Goal: Information Seeking & Learning: Compare options

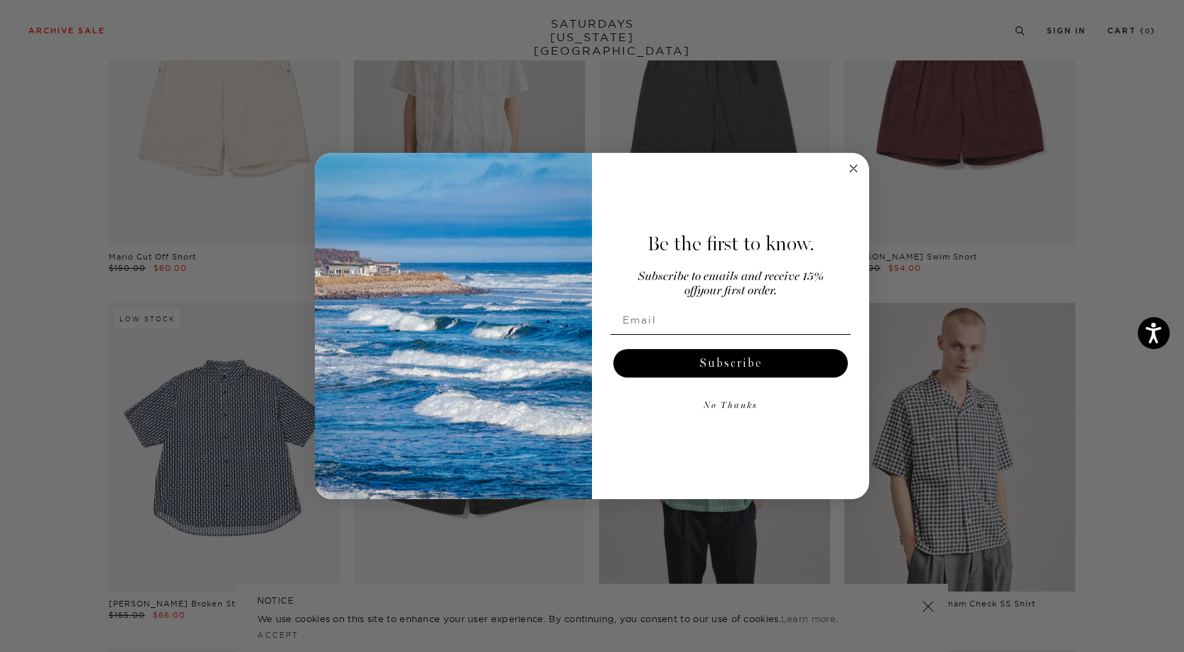
scroll to position [2047, 0]
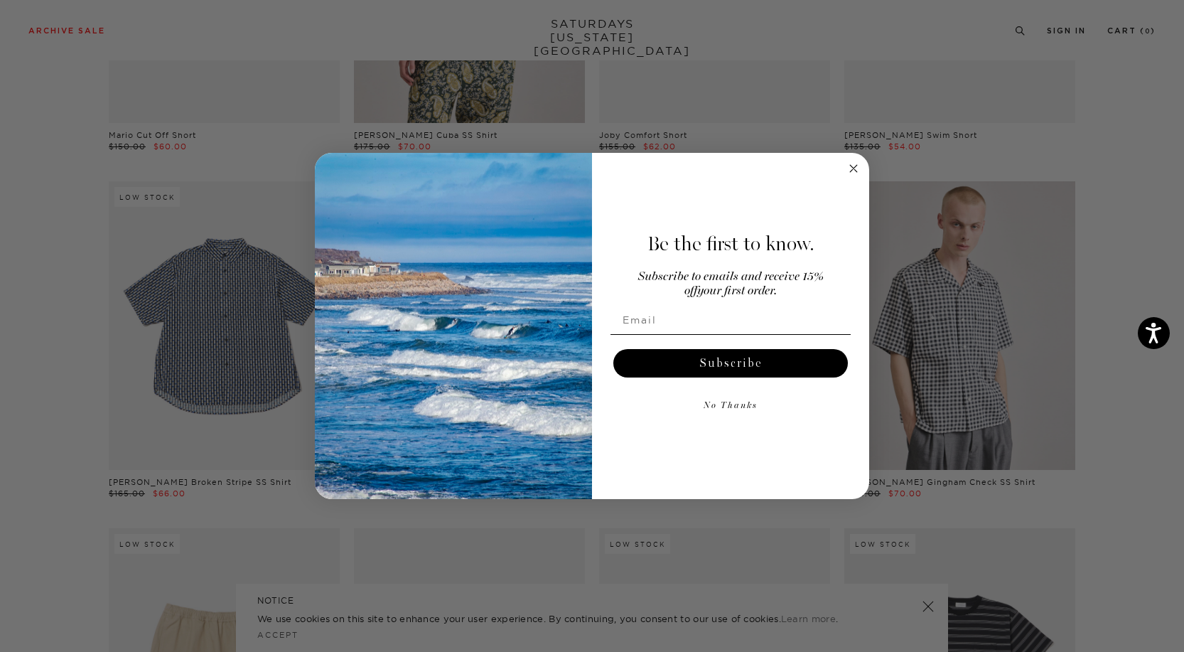
click at [853, 165] on circle "Close dialog" at bounding box center [854, 168] width 16 height 16
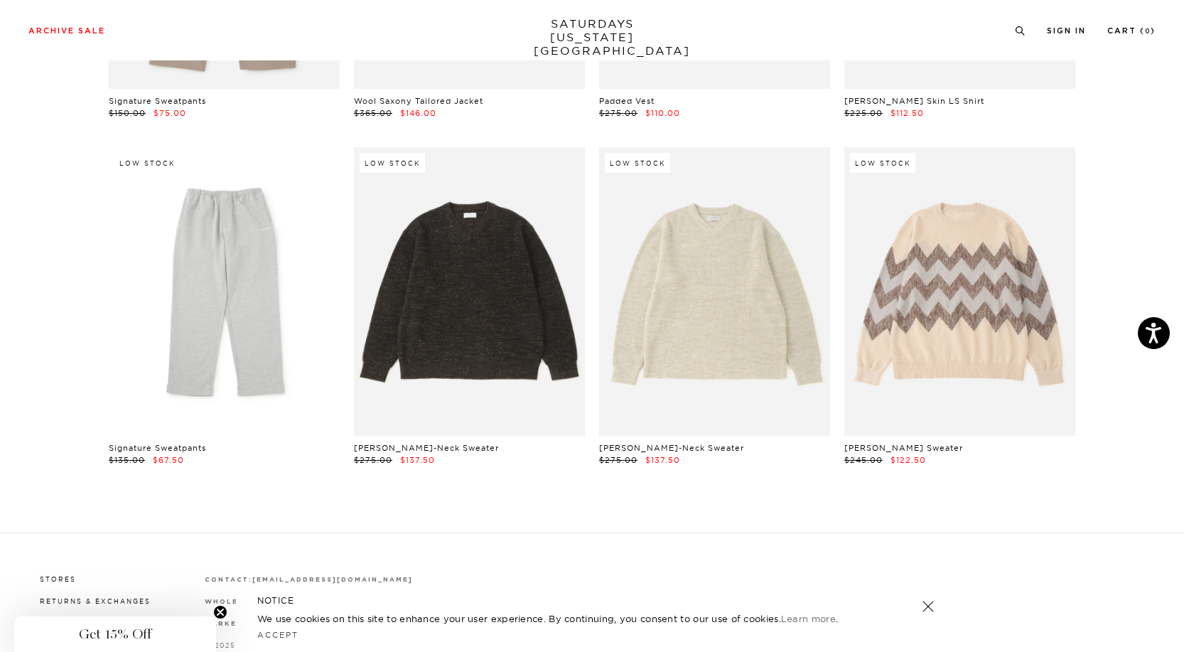
scroll to position [23713, 0]
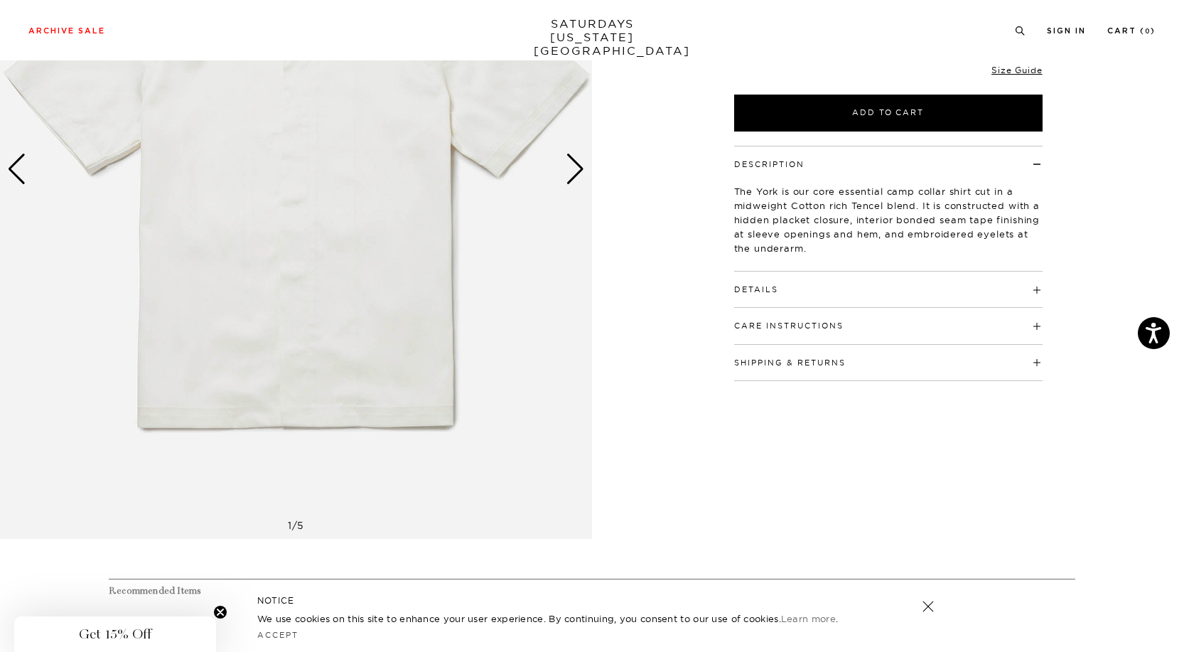
scroll to position [281, 0]
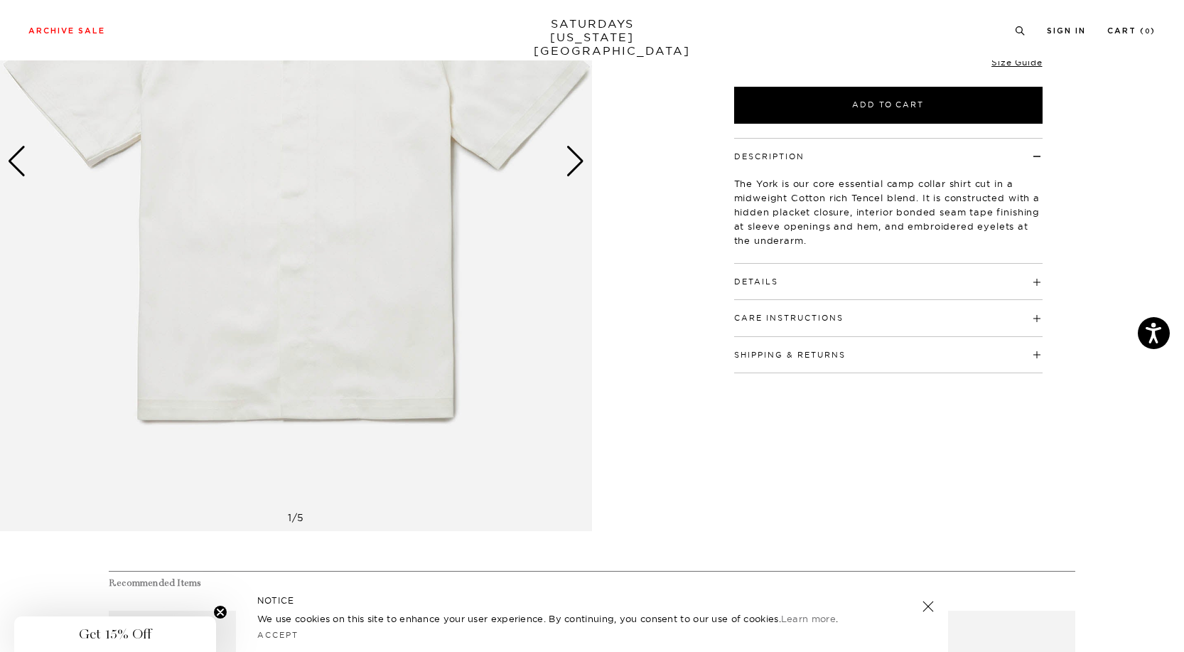
click at [785, 320] on button "Care Instructions" at bounding box center [788, 318] width 109 height 8
click at [782, 283] on h4 "Details" at bounding box center [888, 275] width 308 height 23
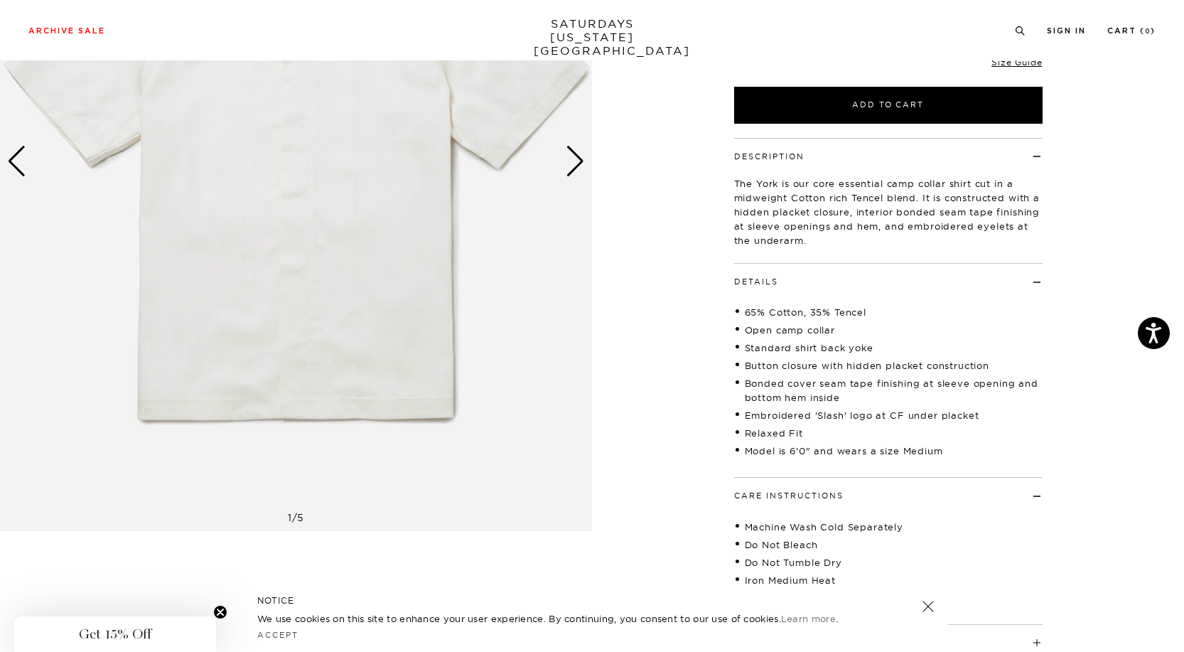
scroll to position [0, 0]
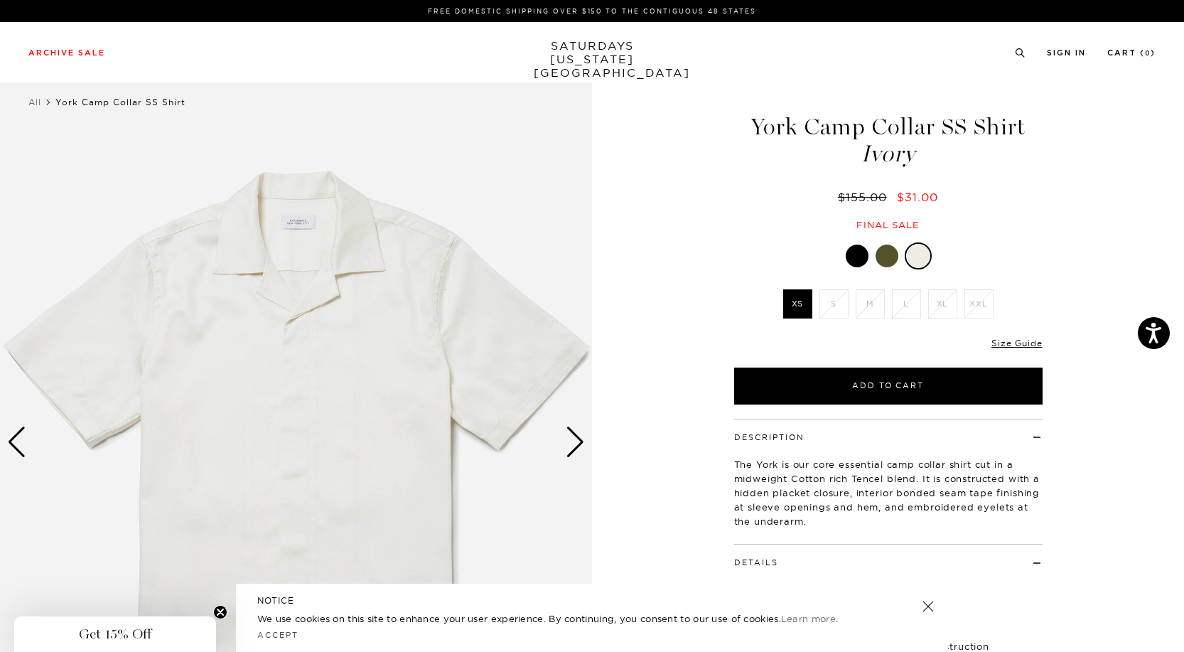
click at [887, 254] on div at bounding box center [886, 255] width 23 height 23
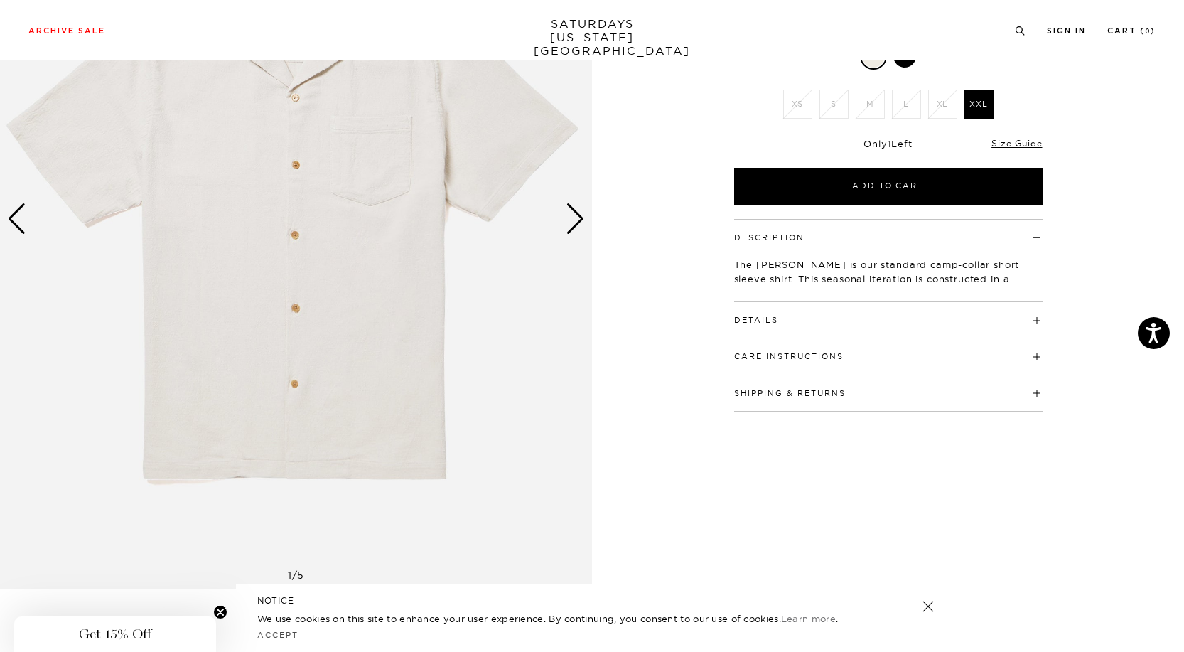
scroll to position [239, 0]
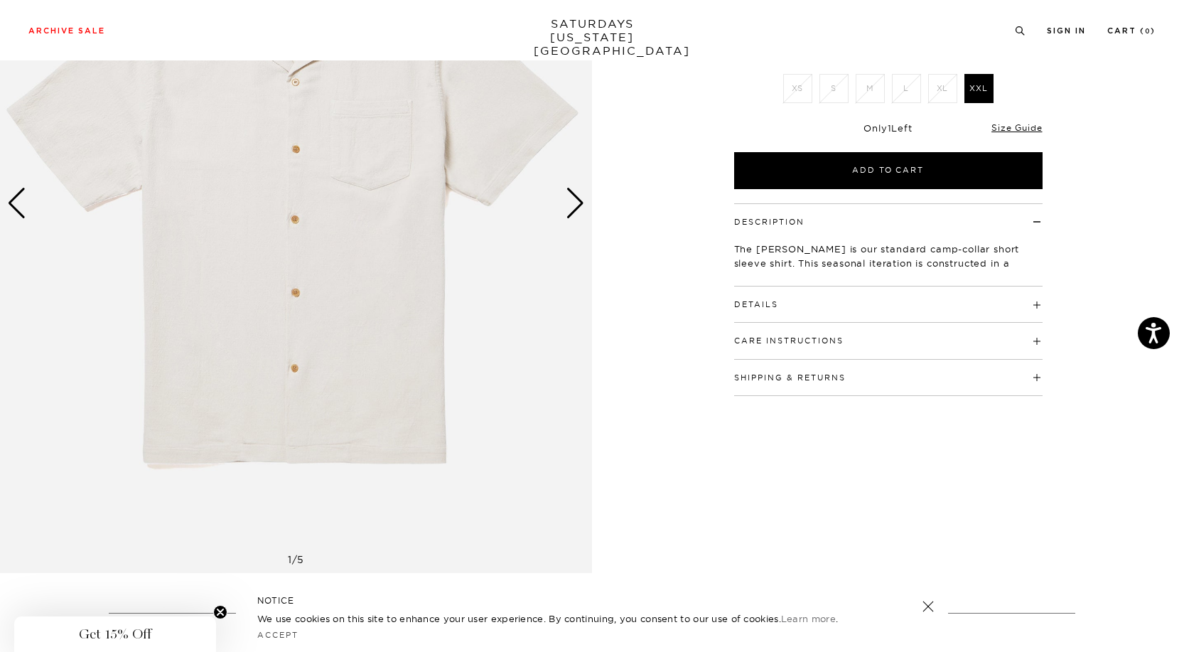
click at [779, 323] on div "Care Instructions Wash 30°C Do Not Bleach Do Not Iron, Any Solvent Except Tetra…" at bounding box center [888, 341] width 308 height 36
click at [755, 286] on h4 "Details" at bounding box center [888, 297] width 308 height 23
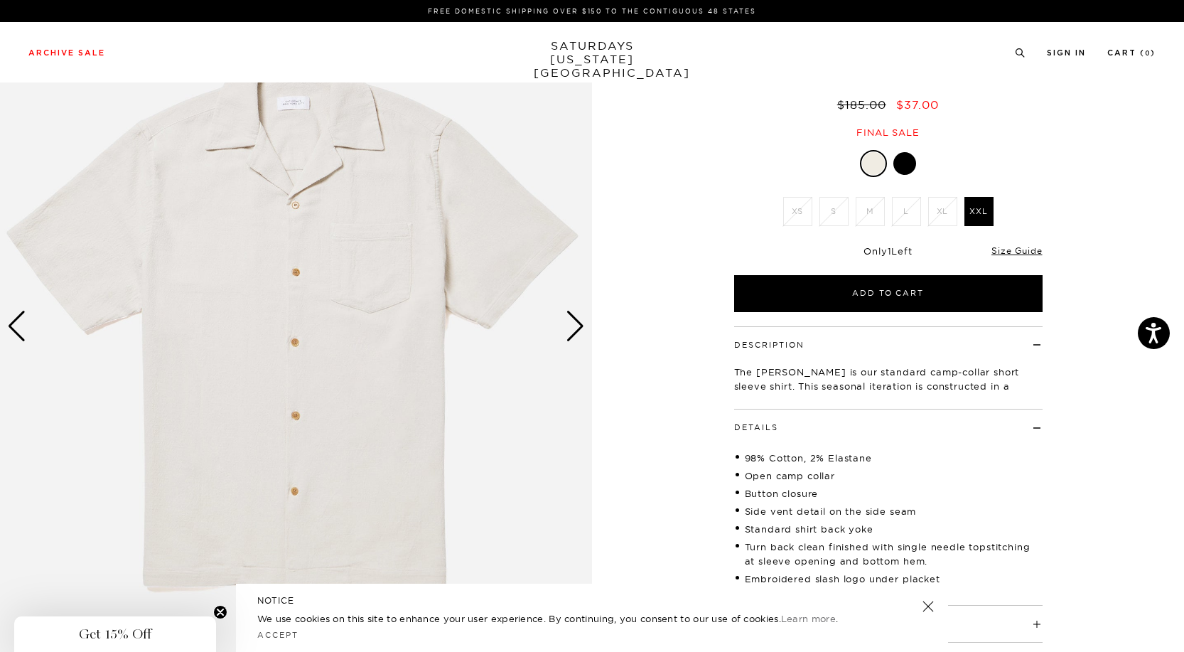
scroll to position [0, 0]
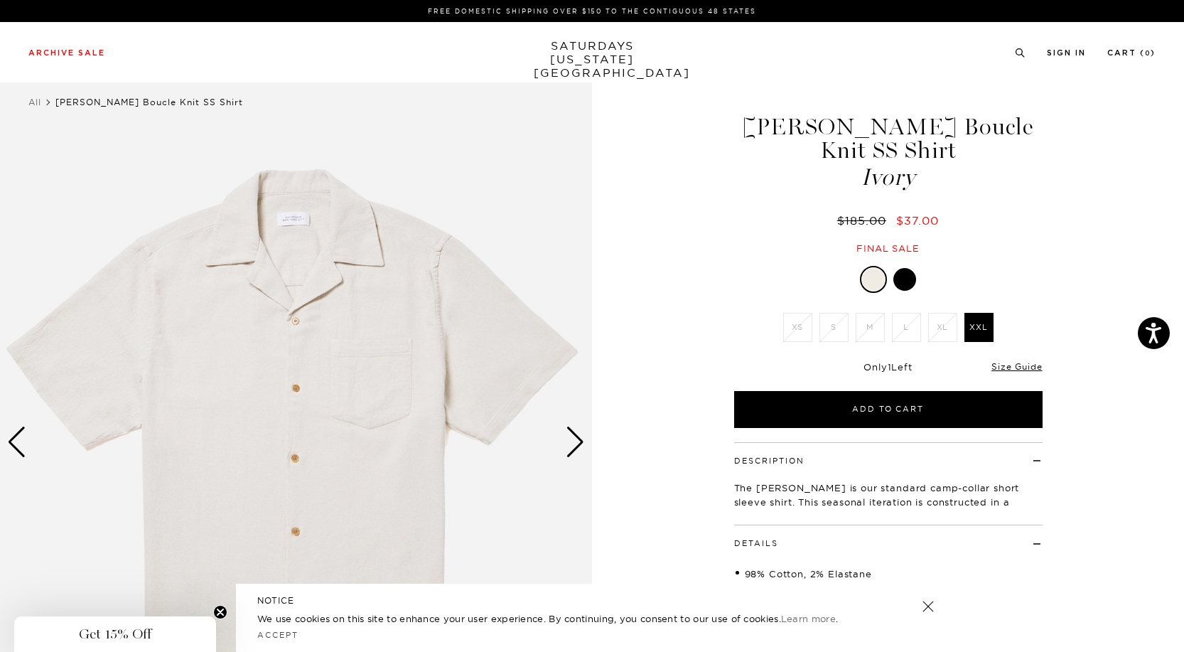
click at [570, 446] on div "Next slide" at bounding box center [575, 441] width 19 height 31
click at [576, 443] on div "Next slide" at bounding box center [575, 441] width 19 height 31
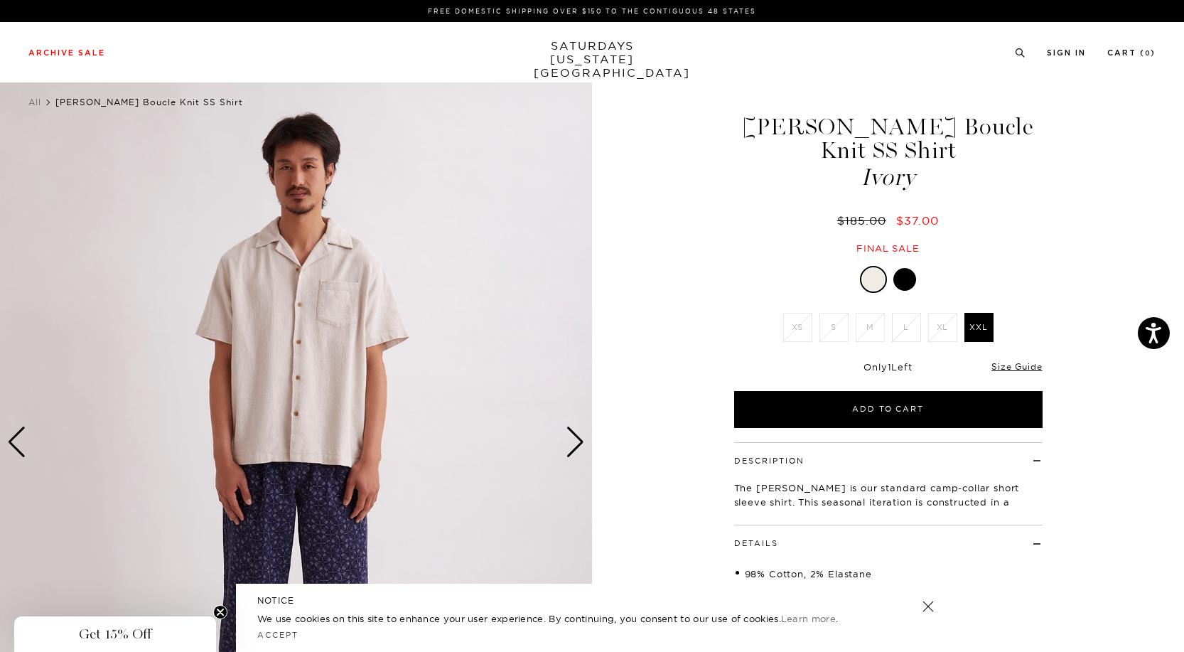
click at [576, 443] on div "Next slide" at bounding box center [575, 441] width 19 height 31
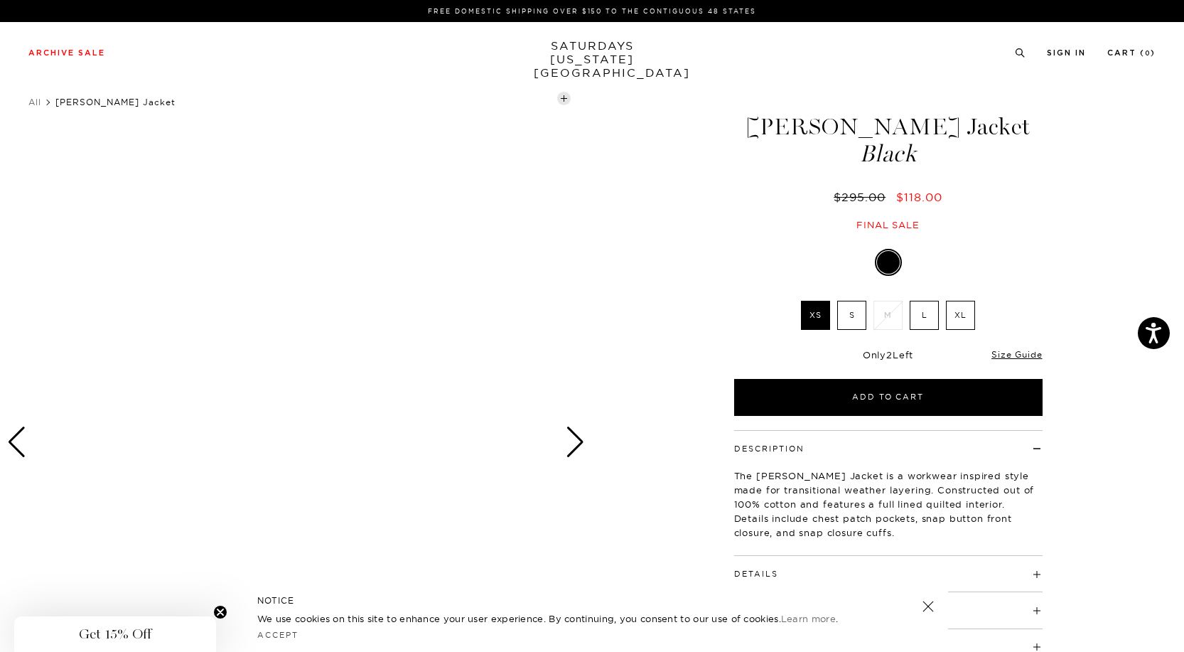
click at [570, 448] on div "Next slide" at bounding box center [575, 441] width 19 height 31
click at [929, 317] on label "L" at bounding box center [924, 315] width 29 height 29
click at [0, 0] on input "L" at bounding box center [0, 0] width 0 height 0
click at [577, 436] on div "Next slide" at bounding box center [575, 441] width 19 height 31
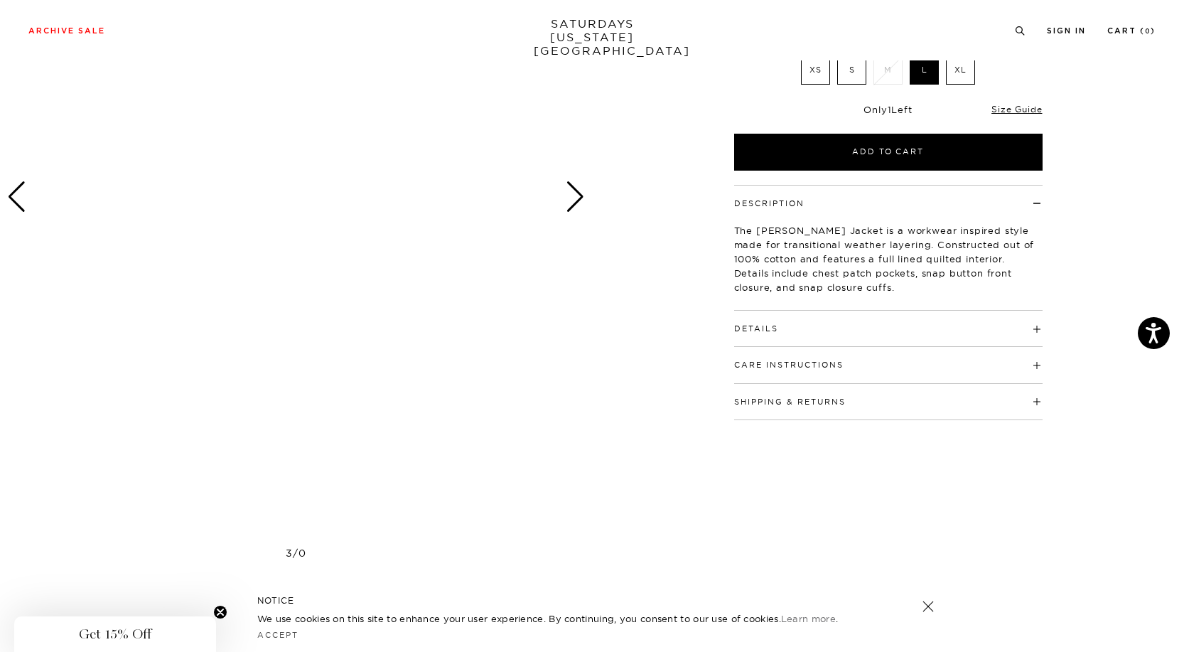
scroll to position [242, 0]
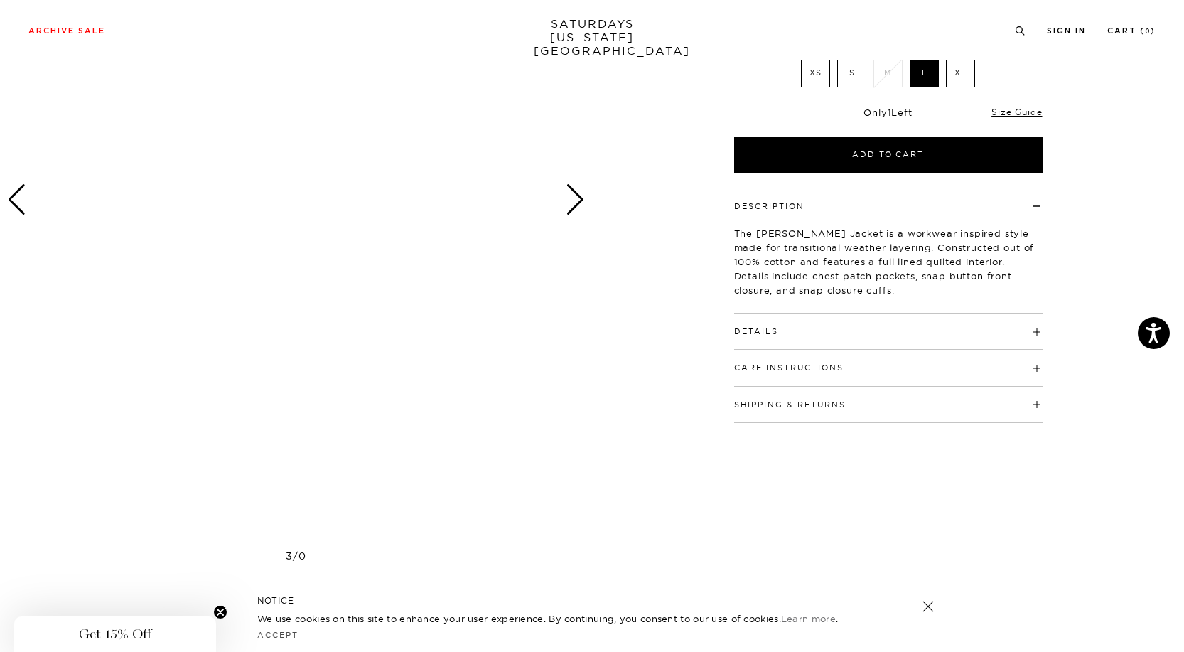
click at [803, 330] on h4 "Details" at bounding box center [888, 324] width 308 height 23
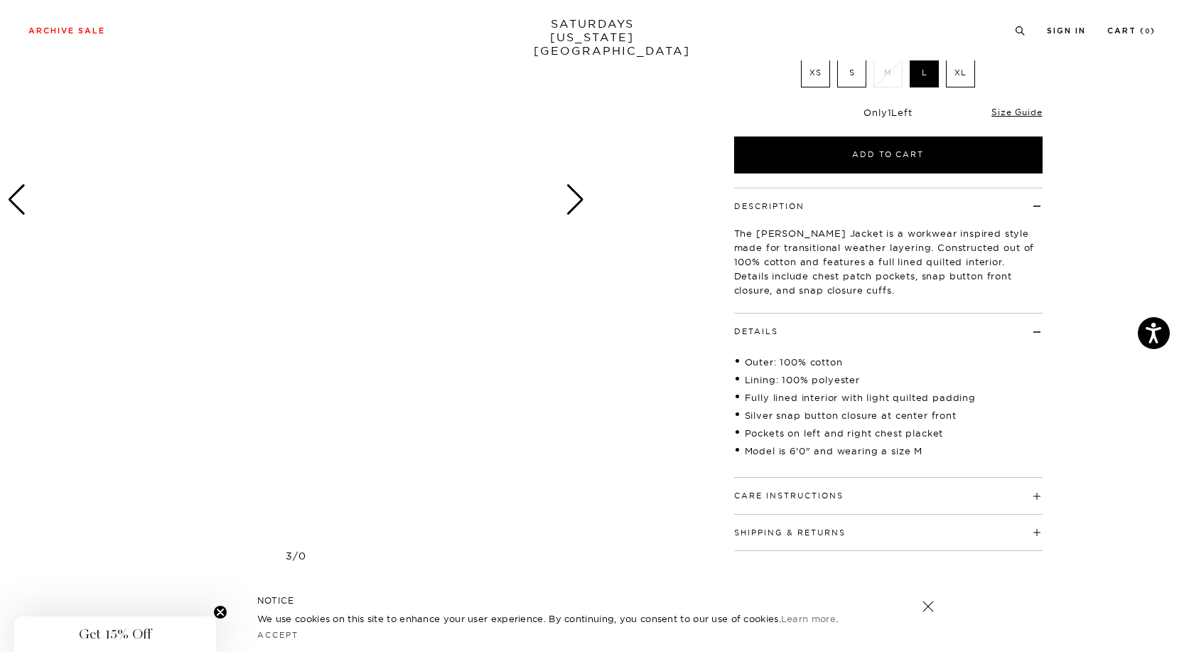
scroll to position [0, 0]
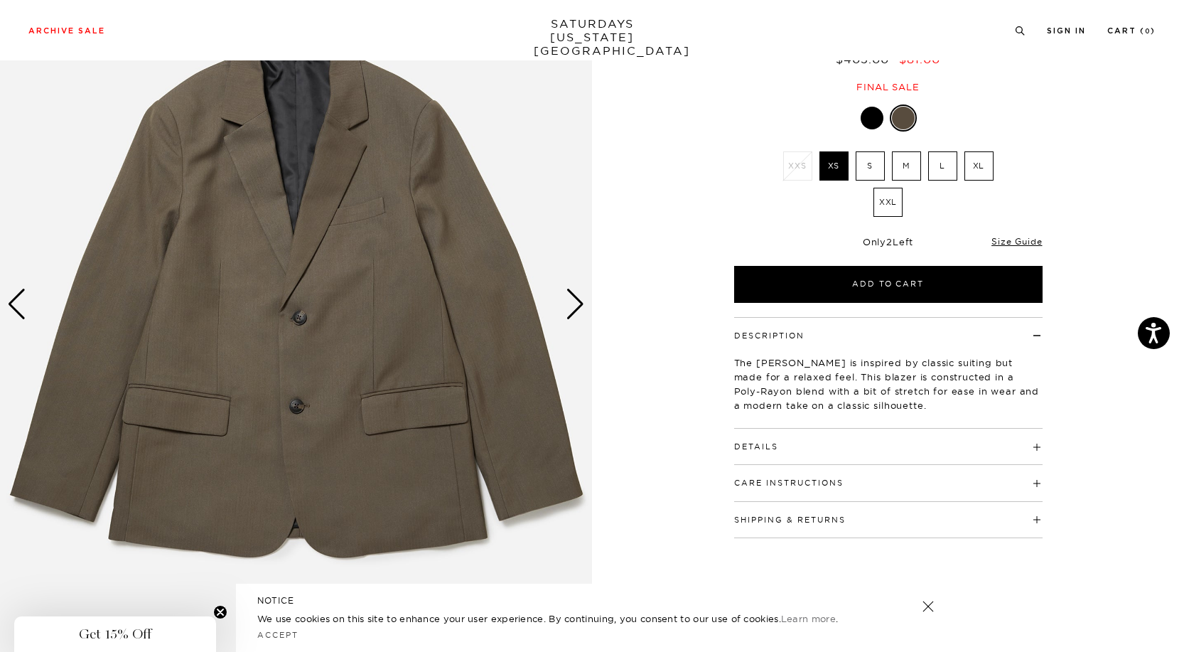
scroll to position [140, 0]
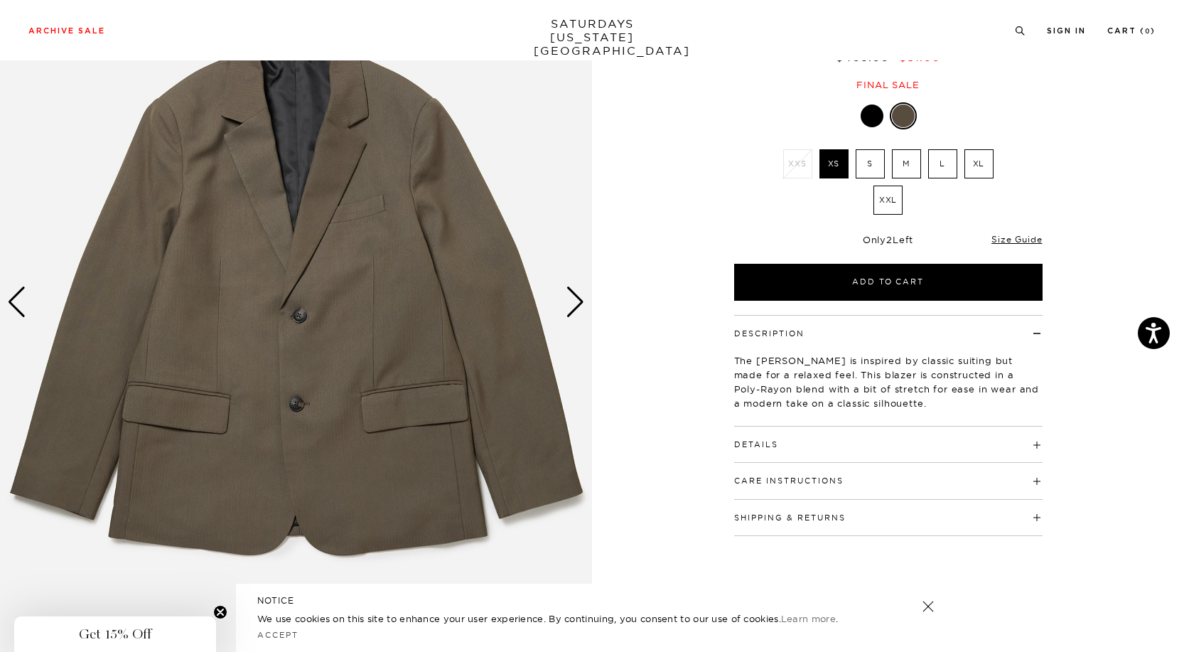
click at [578, 311] on div "Next slide" at bounding box center [575, 301] width 19 height 31
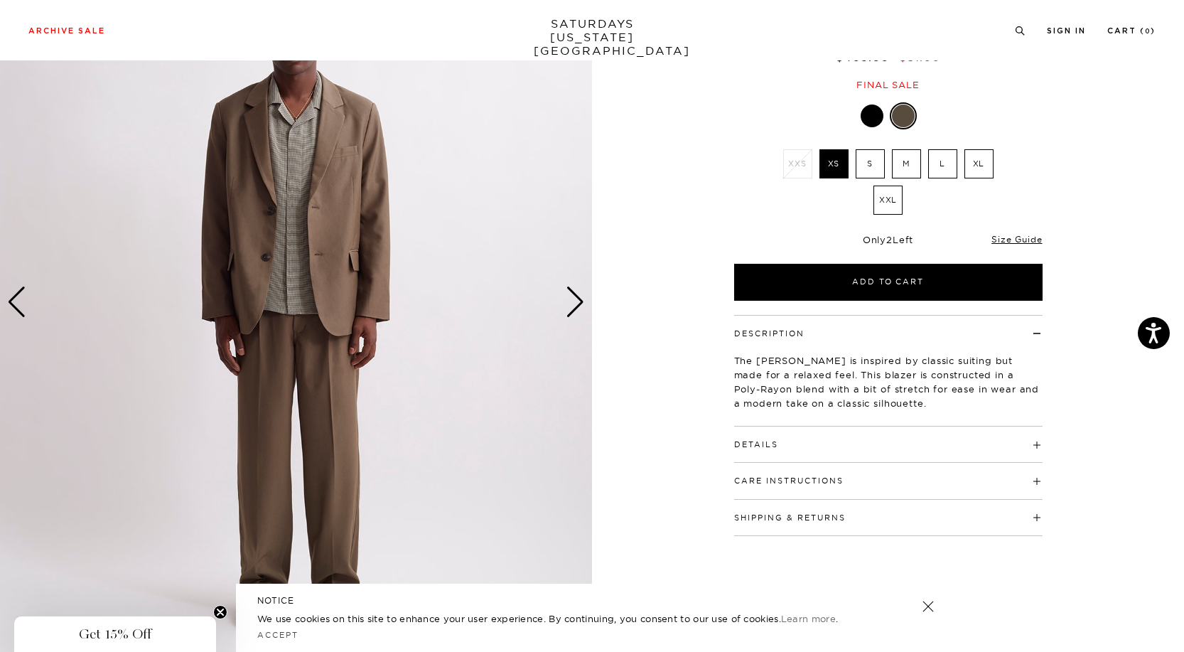
click at [578, 311] on div "Next slide" at bounding box center [575, 301] width 19 height 31
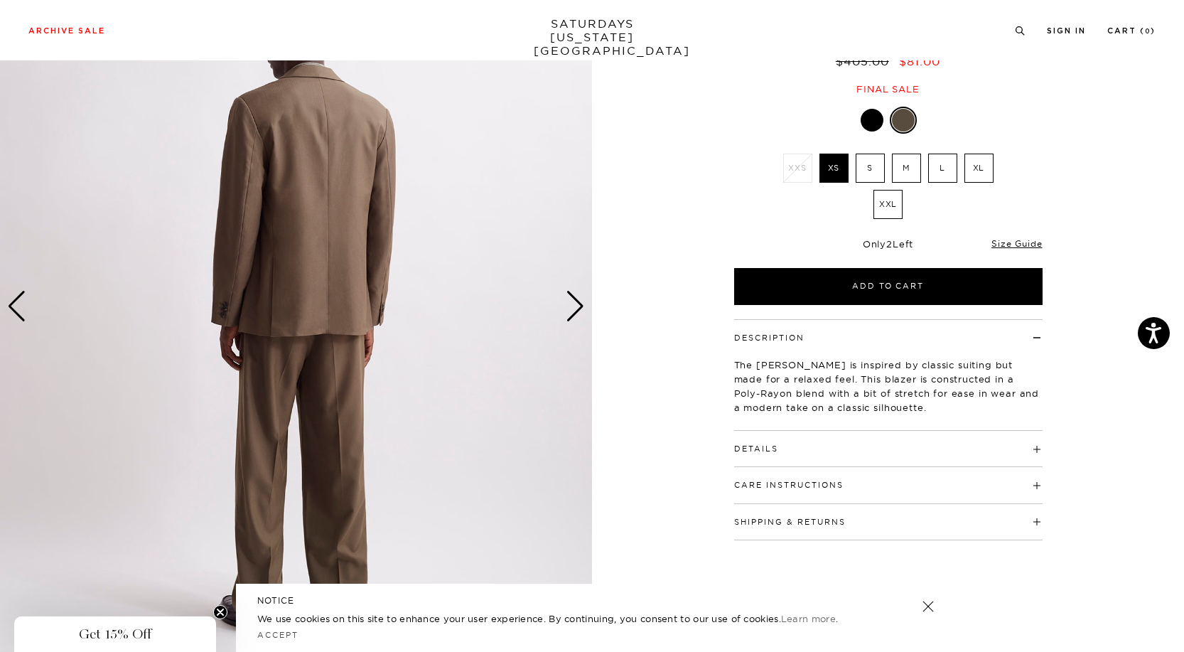
scroll to position [134, 0]
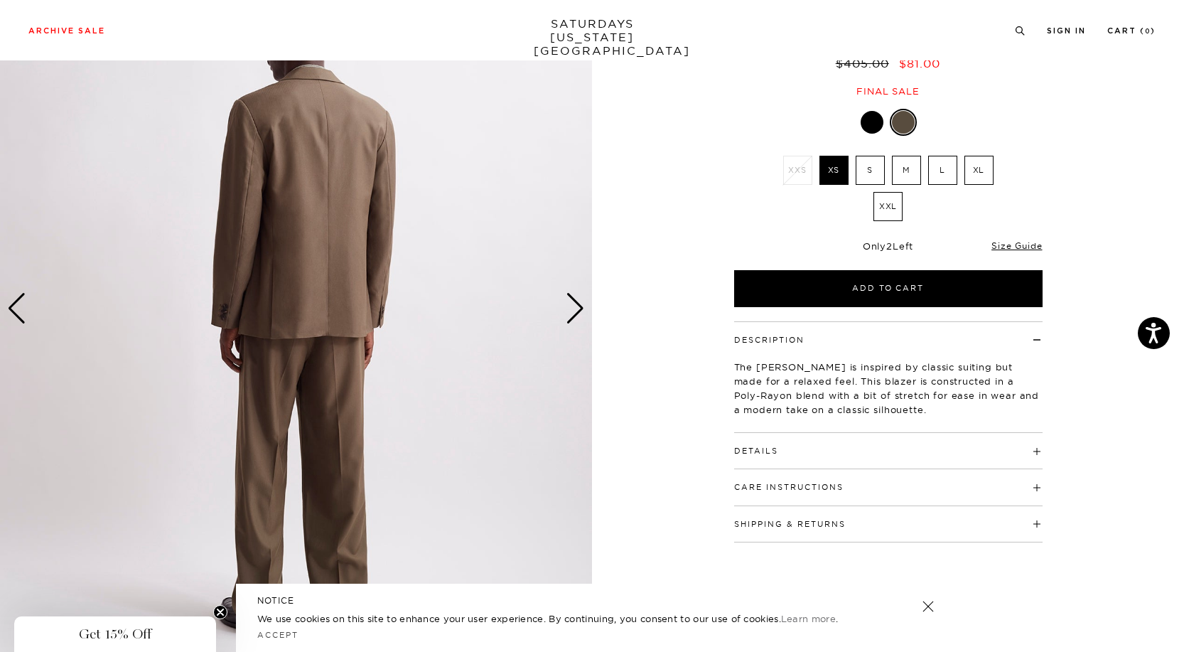
click at [578, 311] on div "Next slide" at bounding box center [575, 308] width 19 height 31
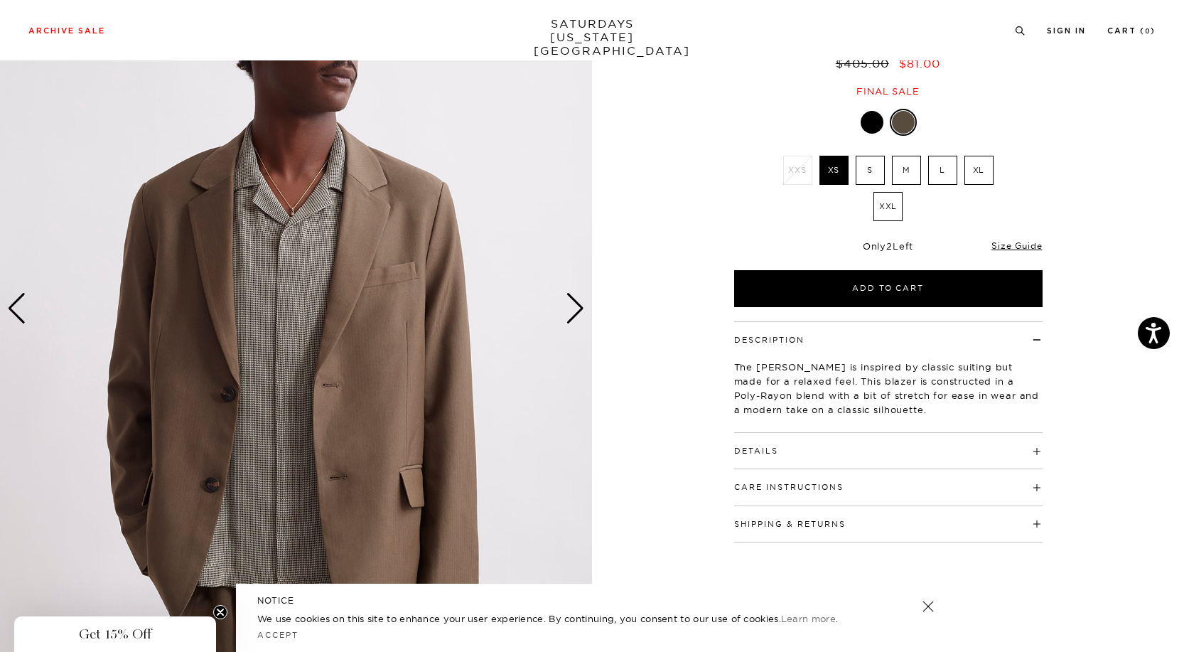
click at [578, 311] on div "Next slide" at bounding box center [575, 308] width 19 height 31
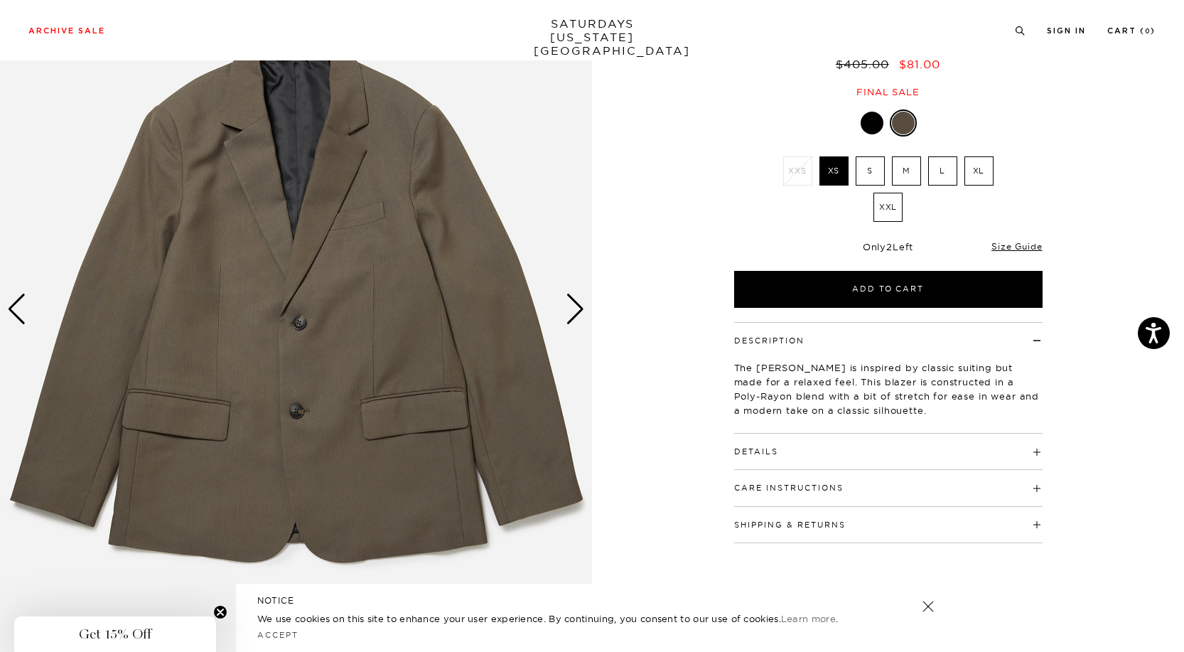
click at [779, 448] on h4 "Details" at bounding box center [888, 444] width 308 height 23
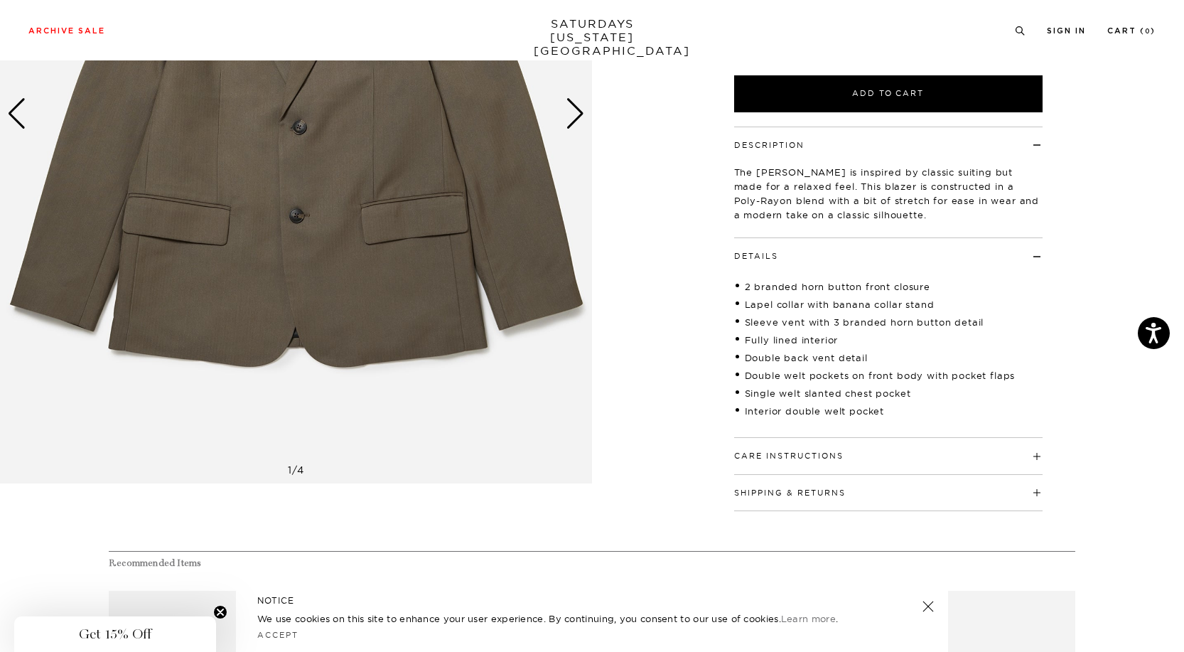
scroll to position [328, 0]
click at [755, 460] on button "Care Instructions" at bounding box center [788, 457] width 109 height 8
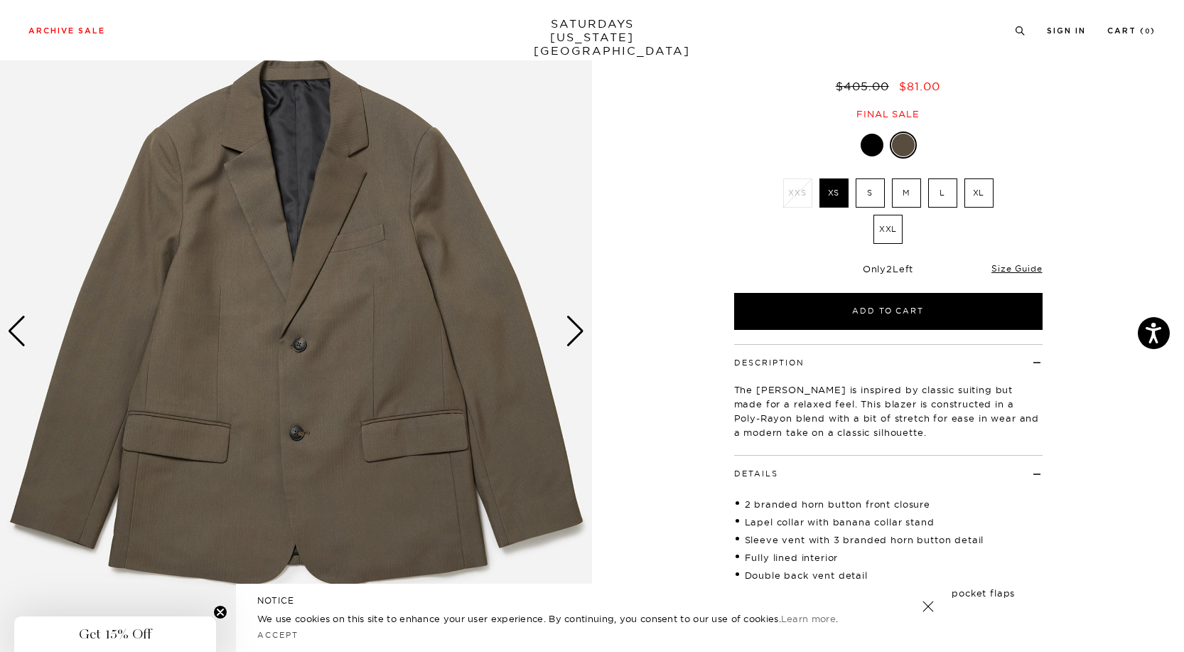
scroll to position [29, 0]
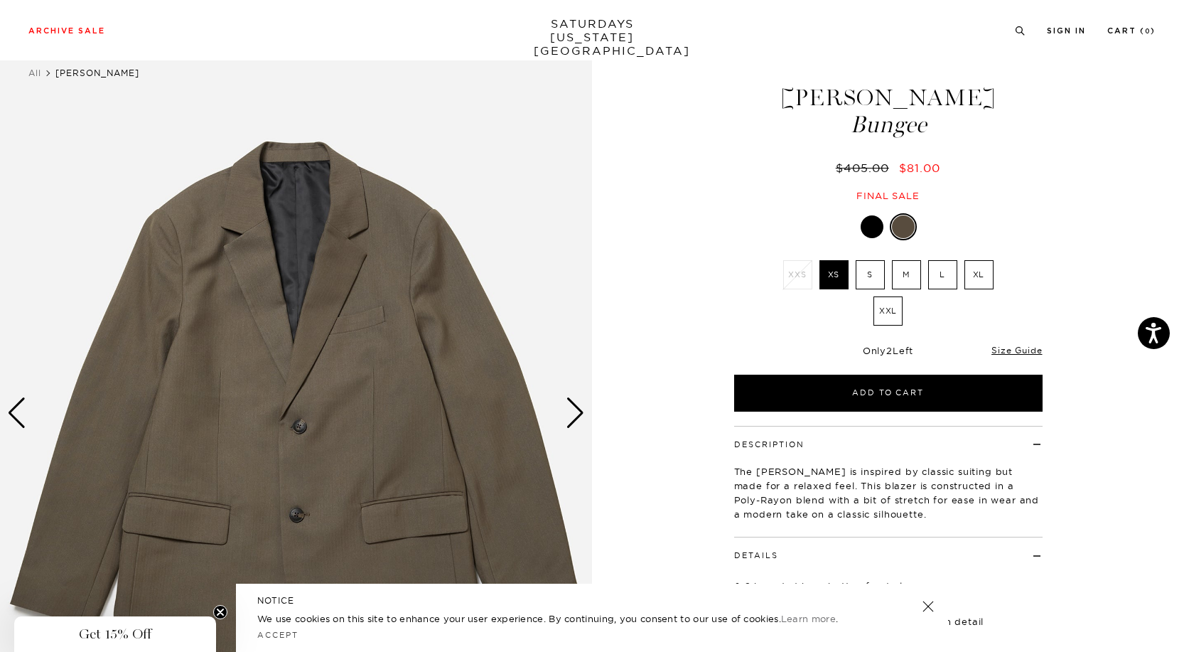
click at [364, 365] on img at bounding box center [296, 413] width 592 height 740
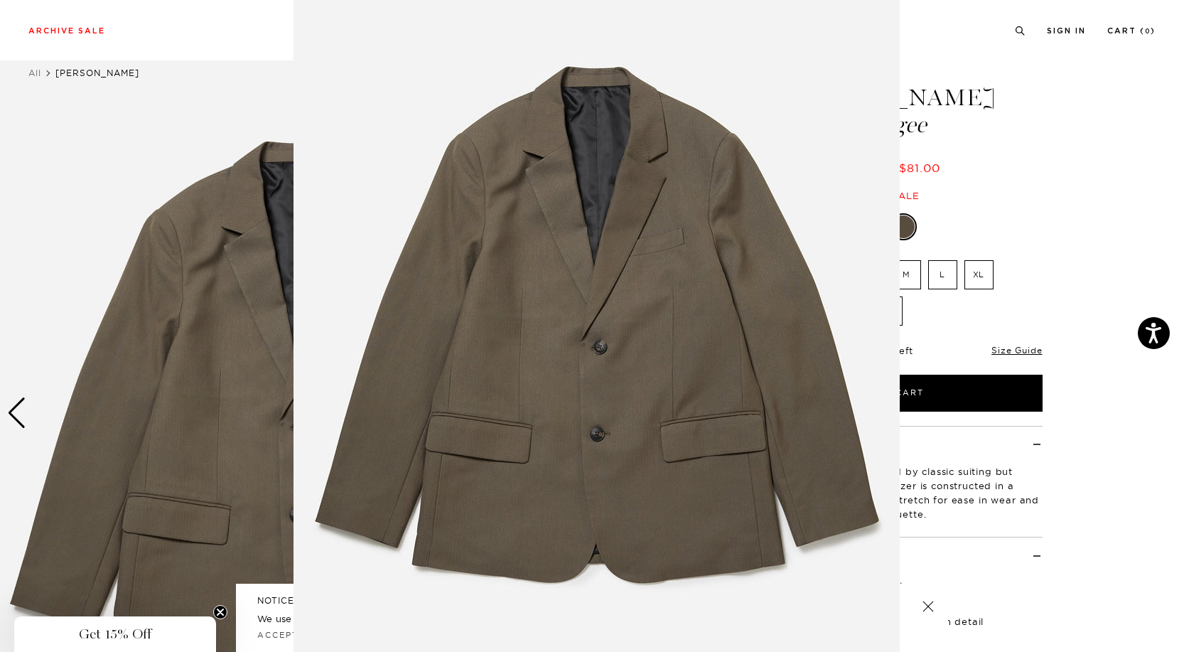
scroll to position [26, 0]
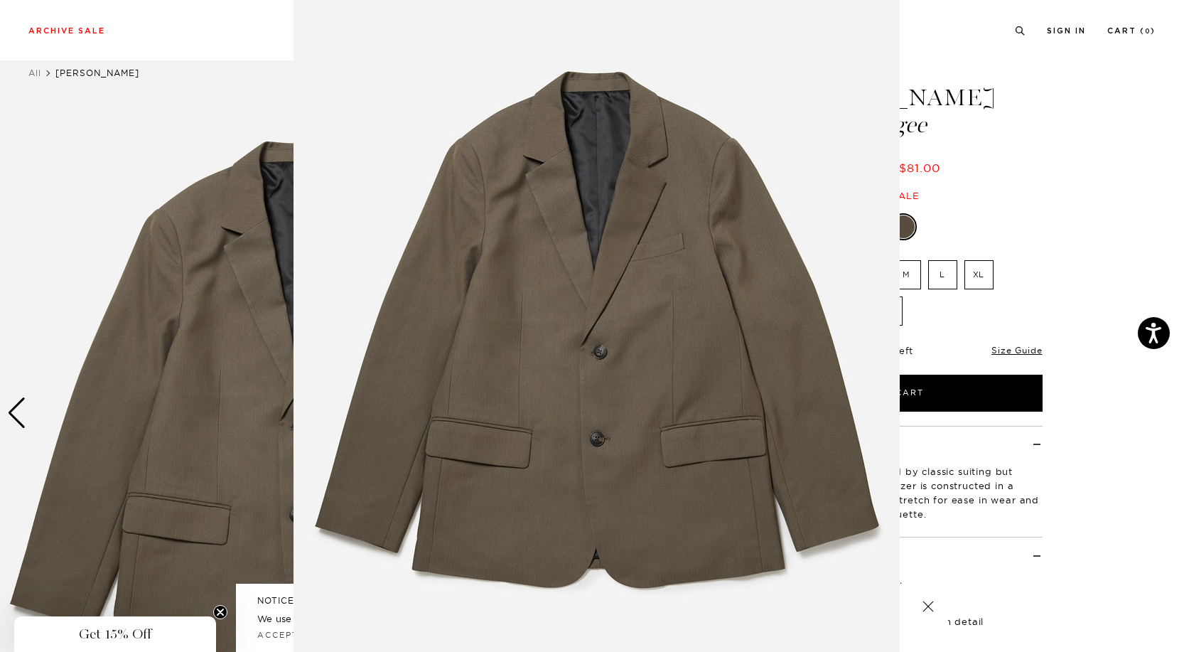
click at [645, 215] on img at bounding box center [596, 338] width 606 height 728
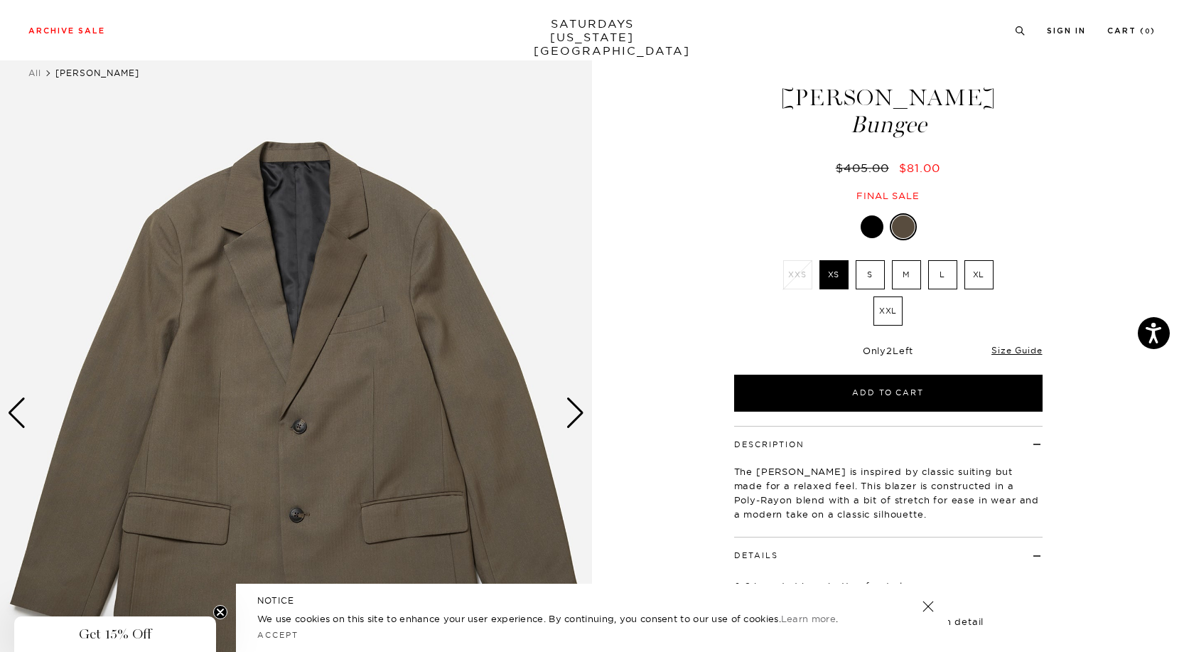
click at [877, 227] on div at bounding box center [871, 226] width 23 height 23
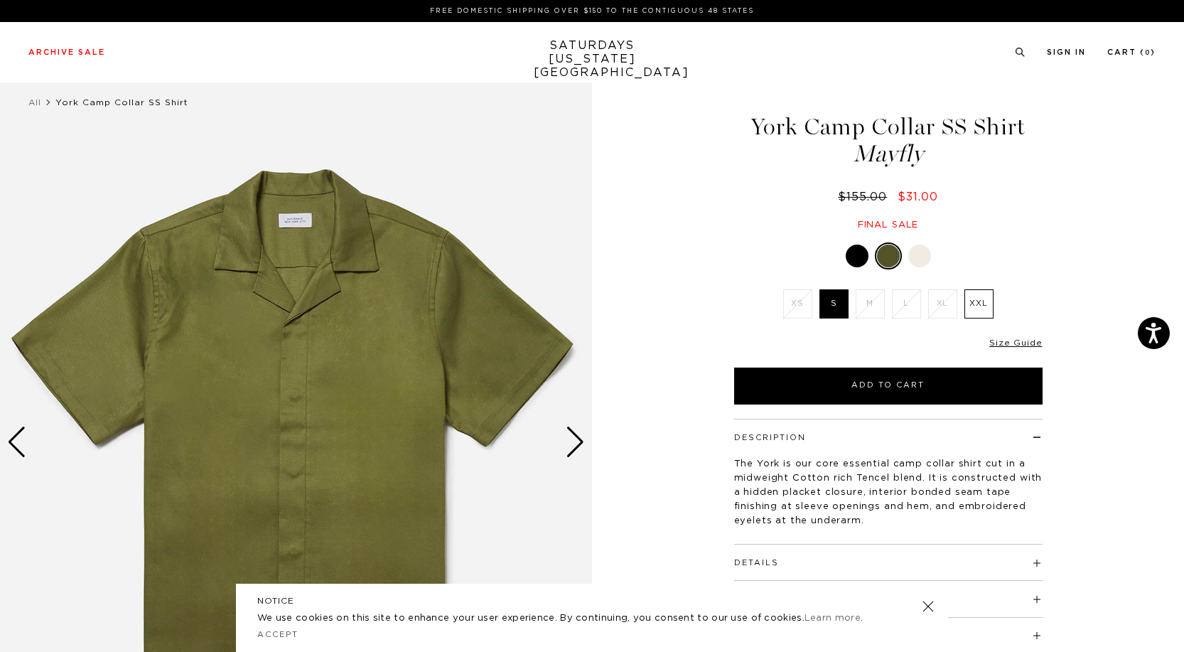
click at [856, 260] on div at bounding box center [857, 255] width 23 height 23
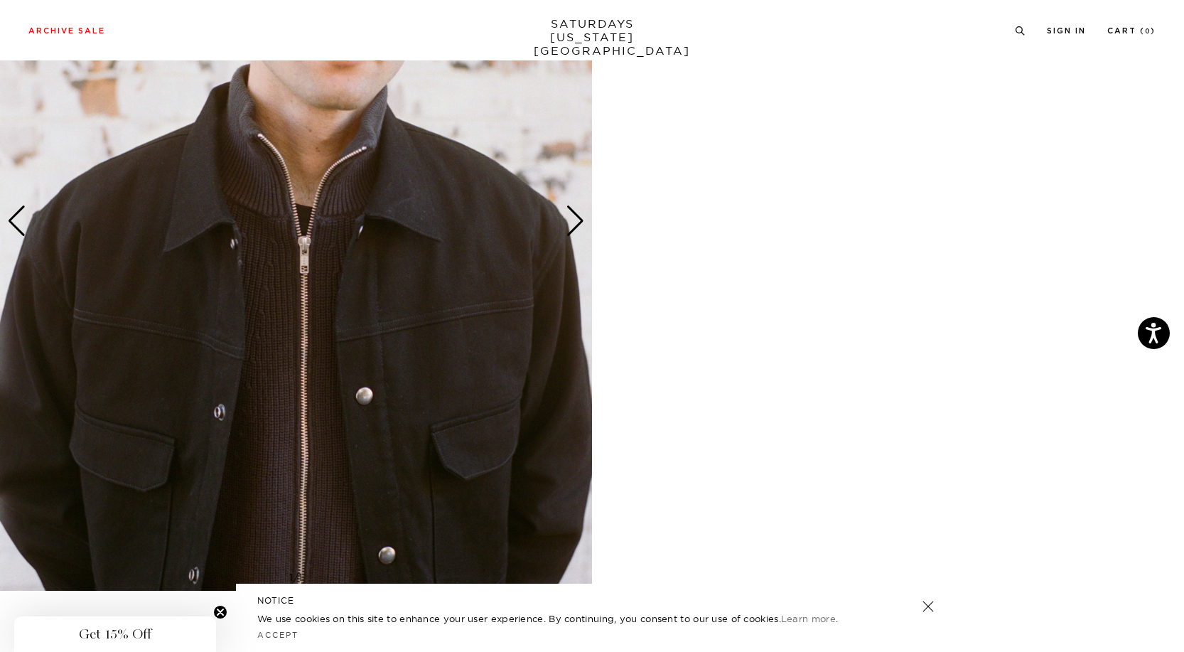
scroll to position [3164, 0]
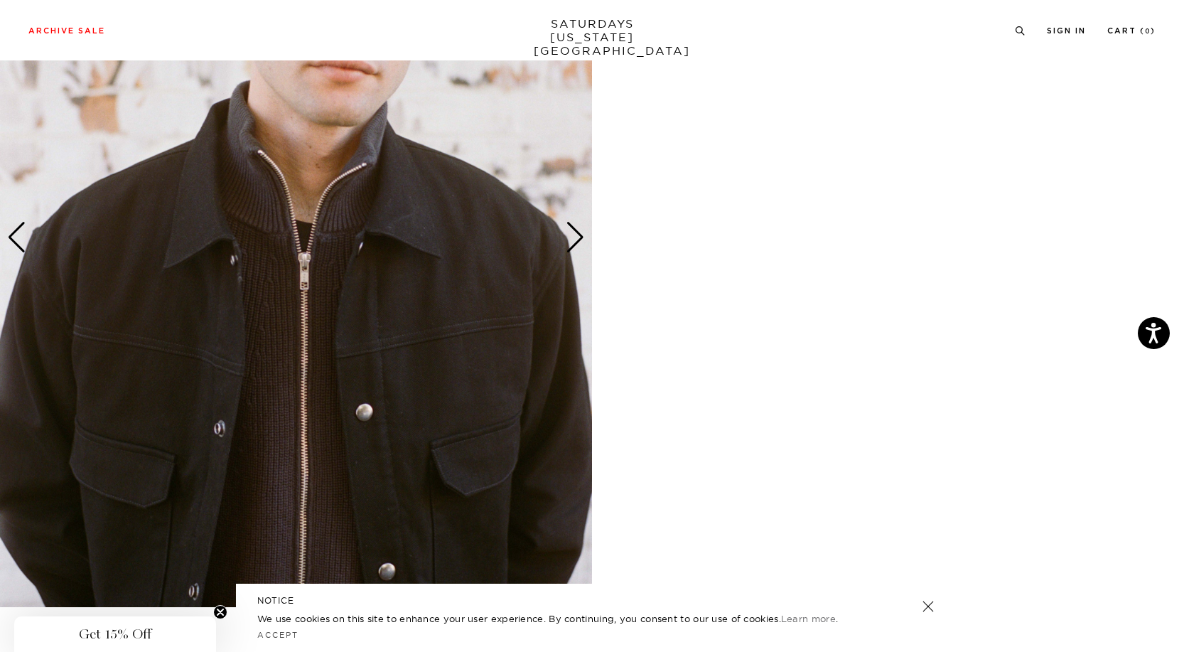
click at [576, 239] on div "Next slide" at bounding box center [575, 237] width 19 height 31
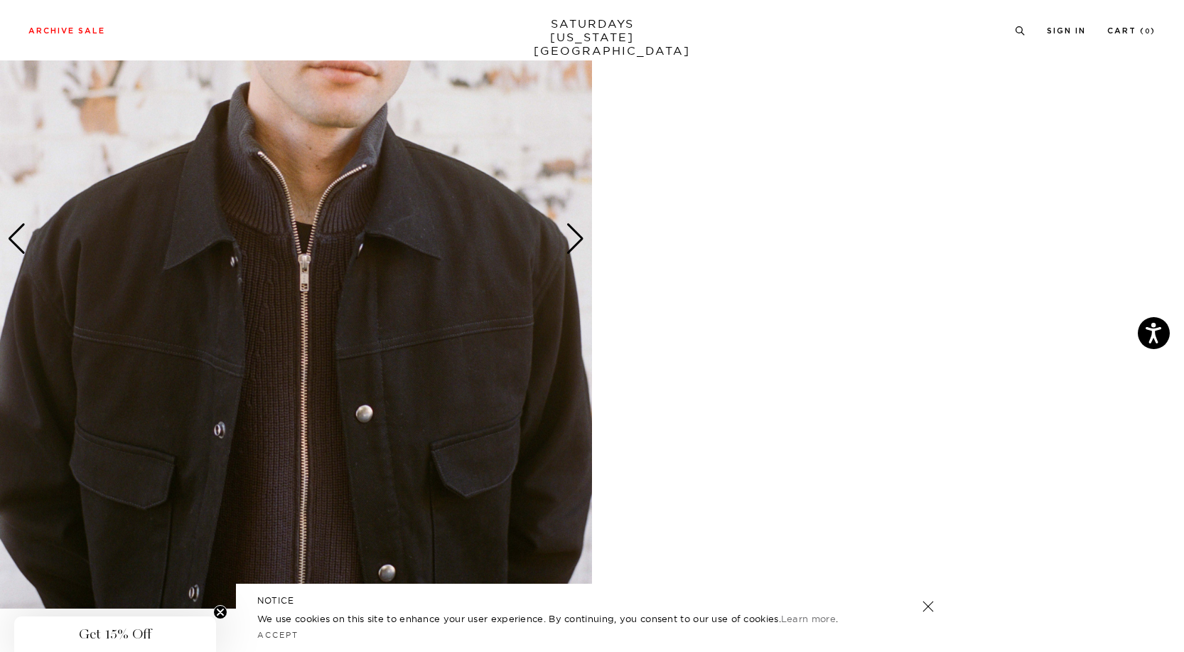
click at [576, 239] on div "Next slide" at bounding box center [575, 238] width 19 height 31
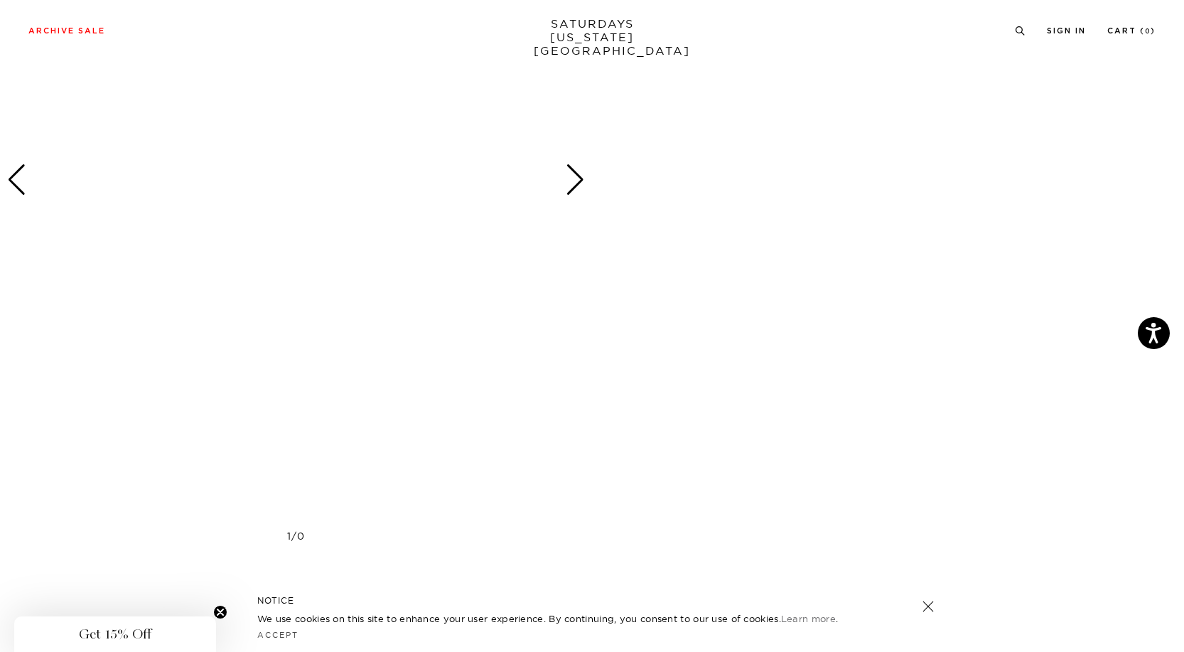
click at [575, 188] on div "Next slide" at bounding box center [575, 179] width 19 height 31
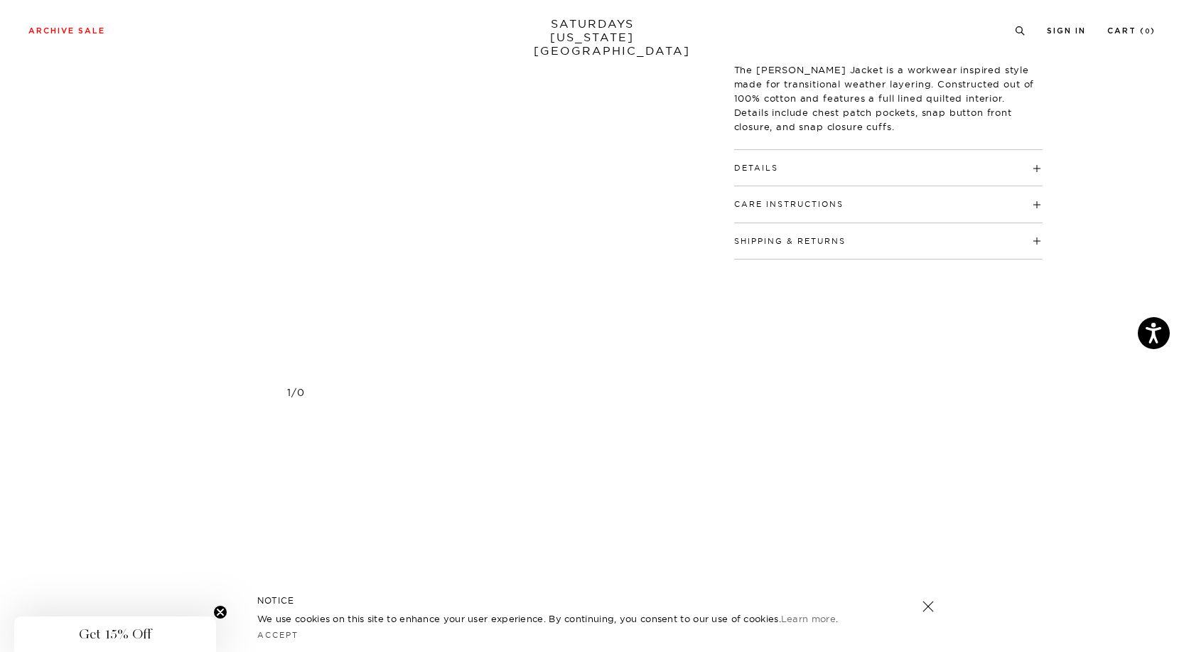
scroll to position [0, 0]
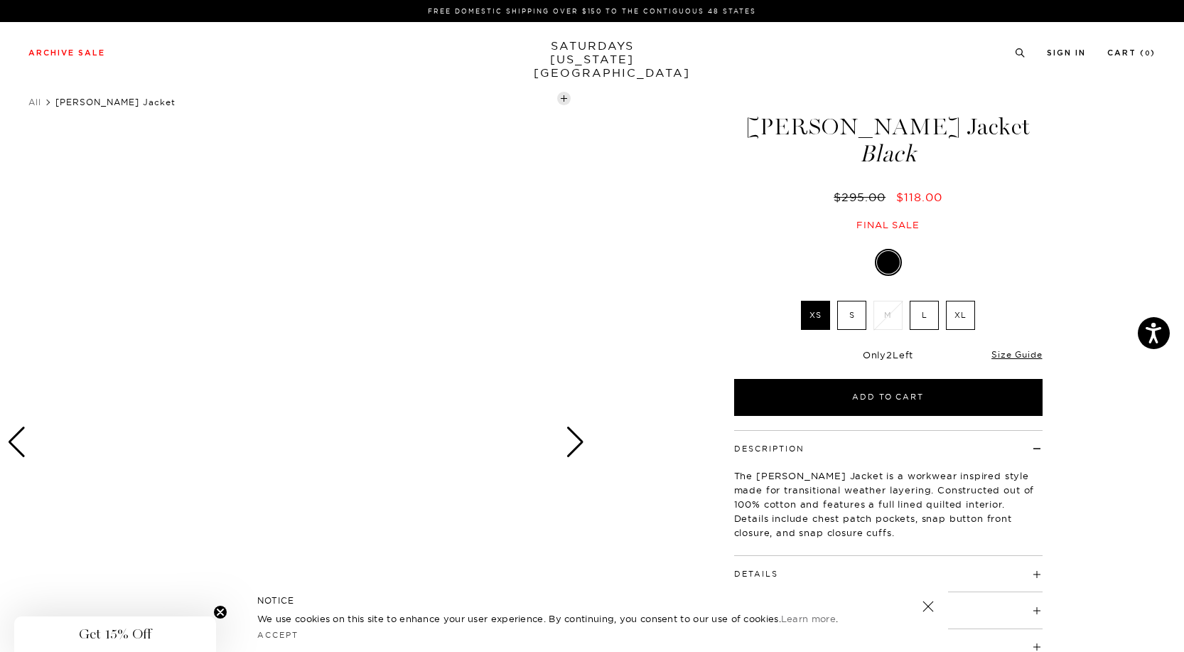
click at [420, 320] on div at bounding box center [296, 442] width 592 height 740
click at [1008, 357] on link "Size Guide" at bounding box center [1016, 354] width 50 height 11
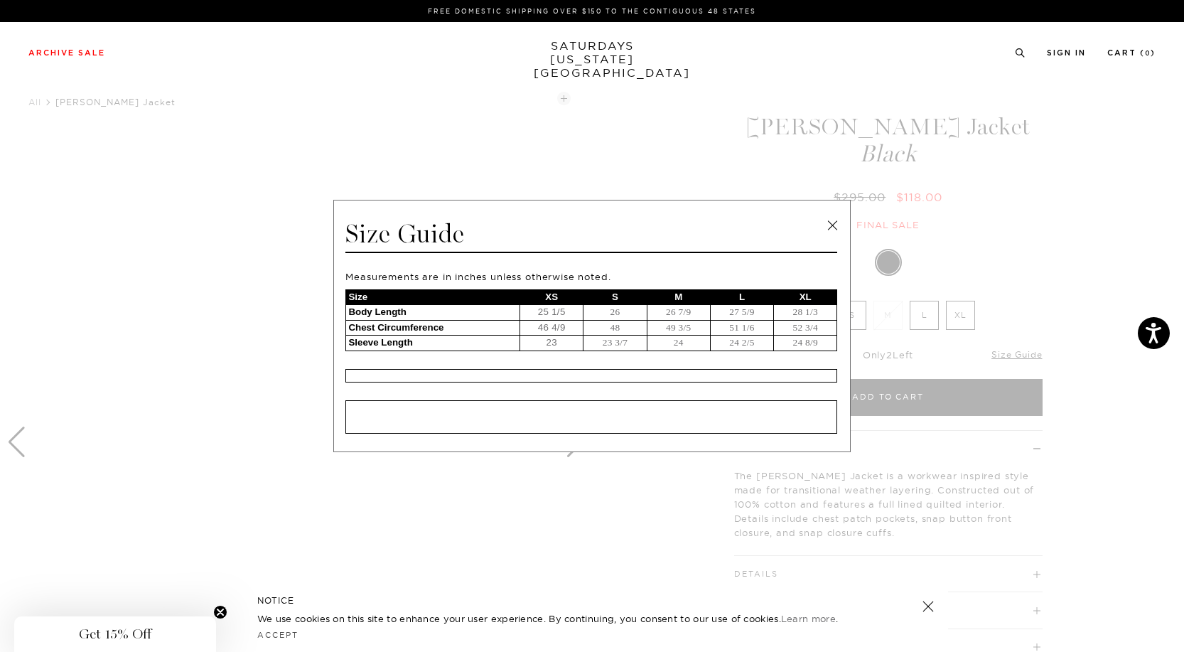
click at [831, 222] on link at bounding box center [831, 225] width 21 height 21
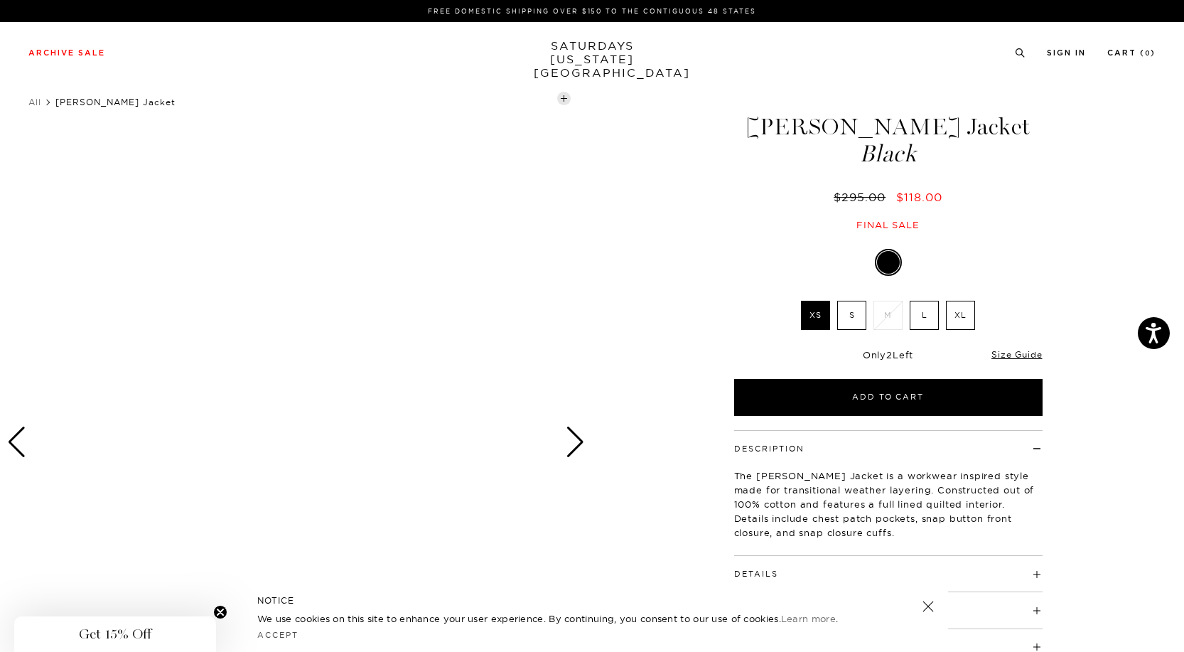
click at [590, 438] on div at bounding box center [296, 442] width 592 height 740
click at [573, 447] on div "Next slide" at bounding box center [575, 441] width 19 height 31
click at [369, 410] on div at bounding box center [296, 440] width 592 height 740
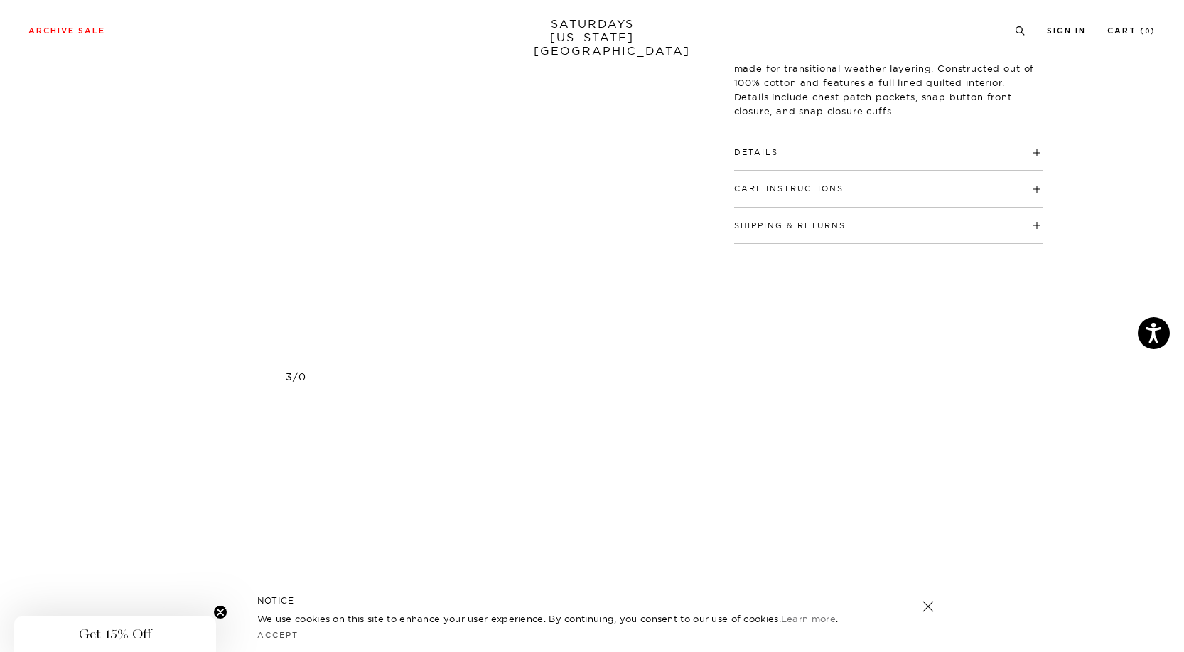
scroll to position [822, 0]
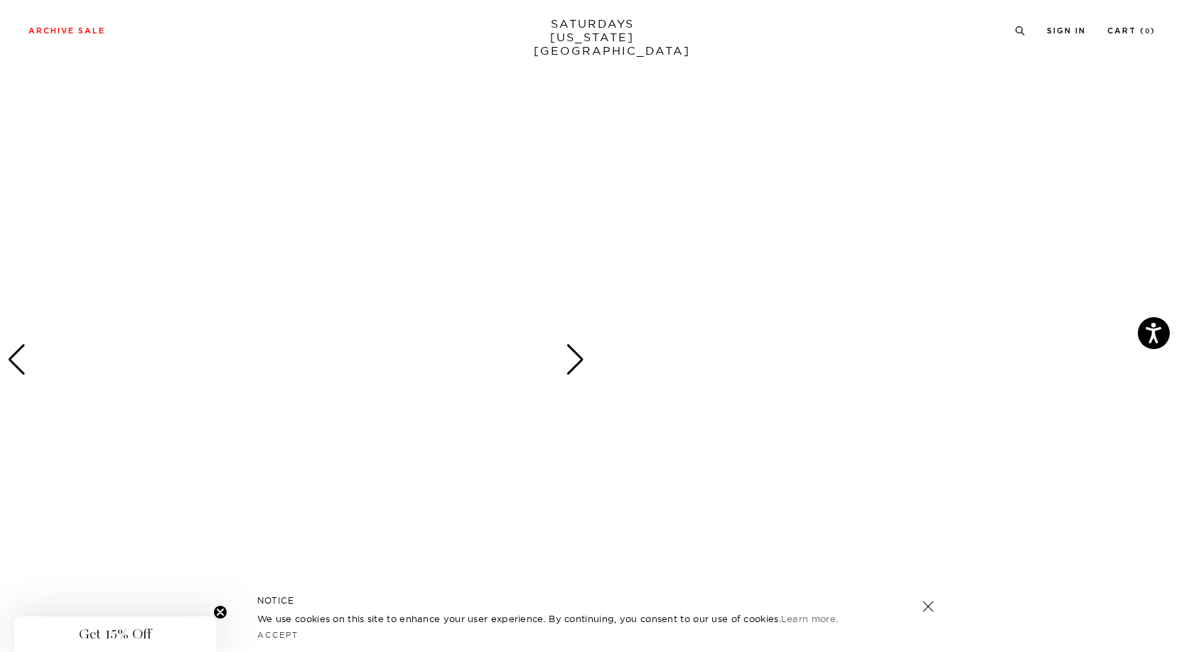
click at [227, 320] on div at bounding box center [296, 359] width 592 height 740
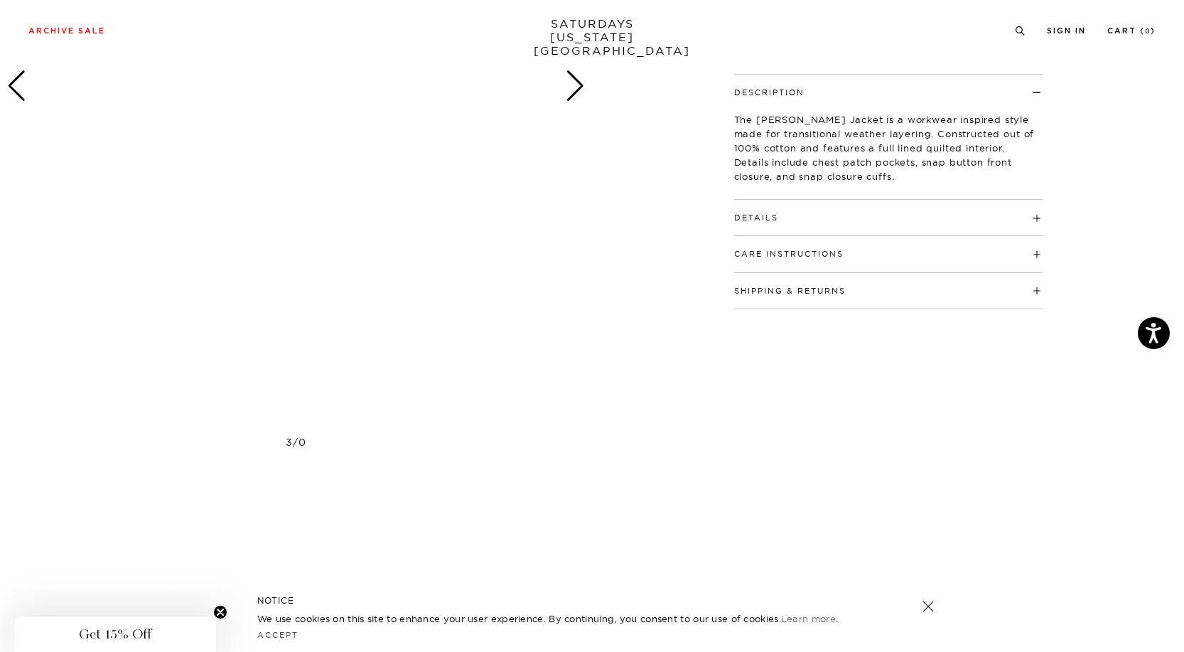
scroll to position [0, 0]
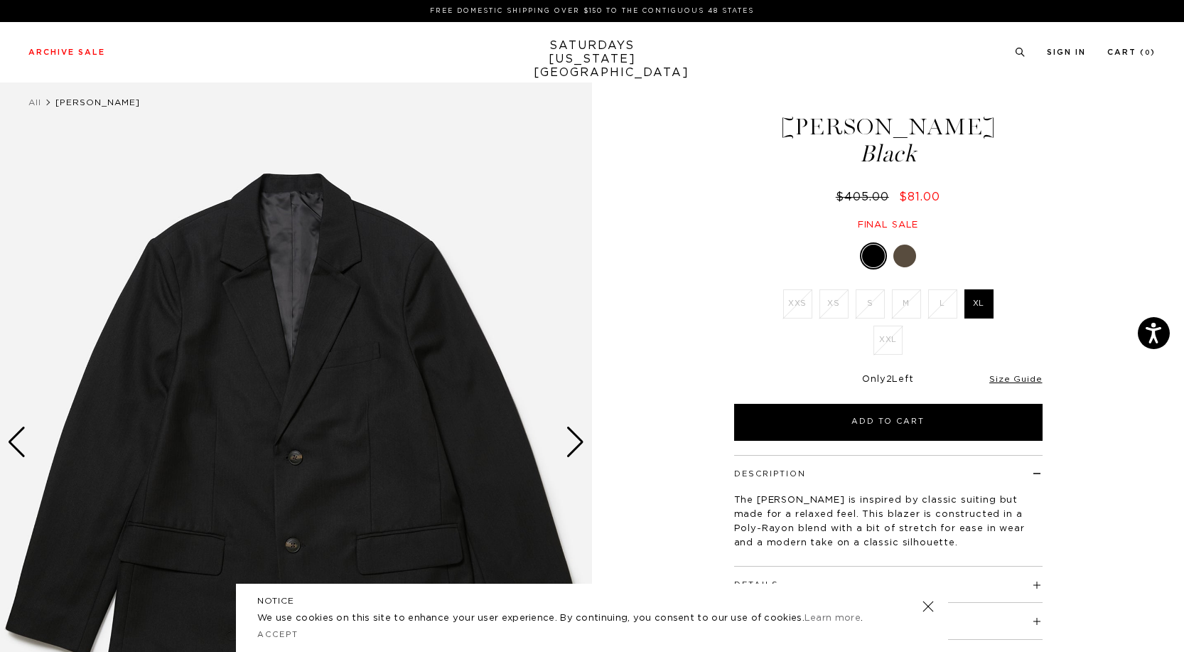
drag, startPoint x: 922, startPoint y: 249, endPoint x: 910, endPoint y: 256, distance: 13.7
click at [922, 249] on div at bounding box center [888, 255] width 308 height 27
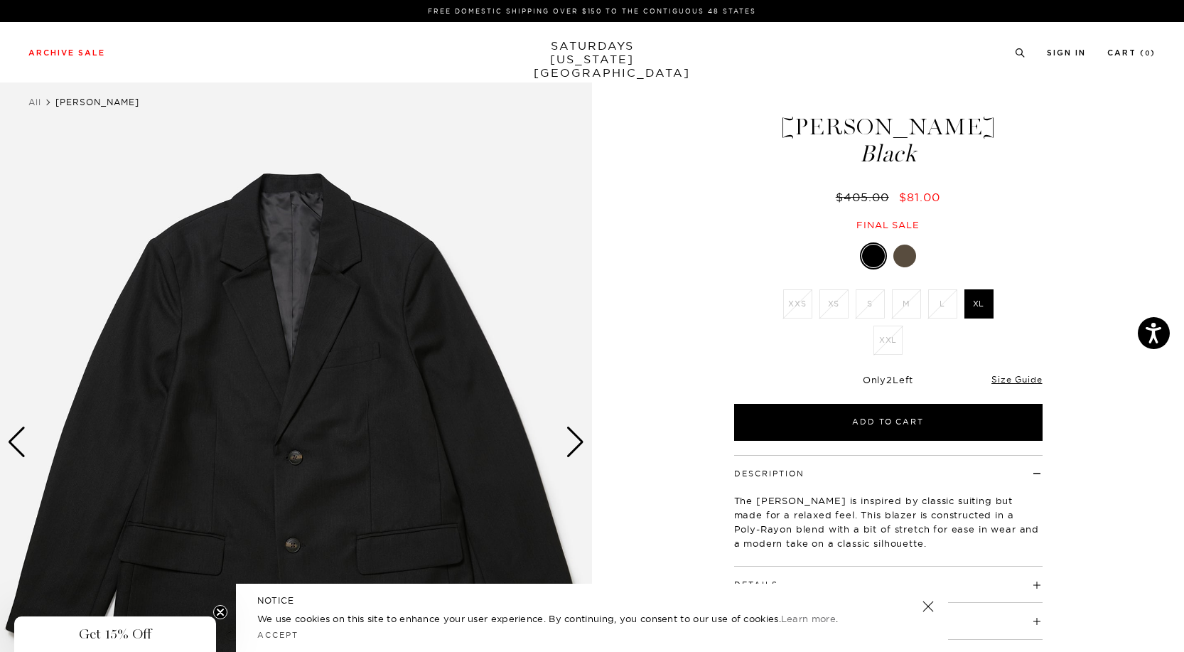
click at [907, 257] on div at bounding box center [904, 255] width 23 height 23
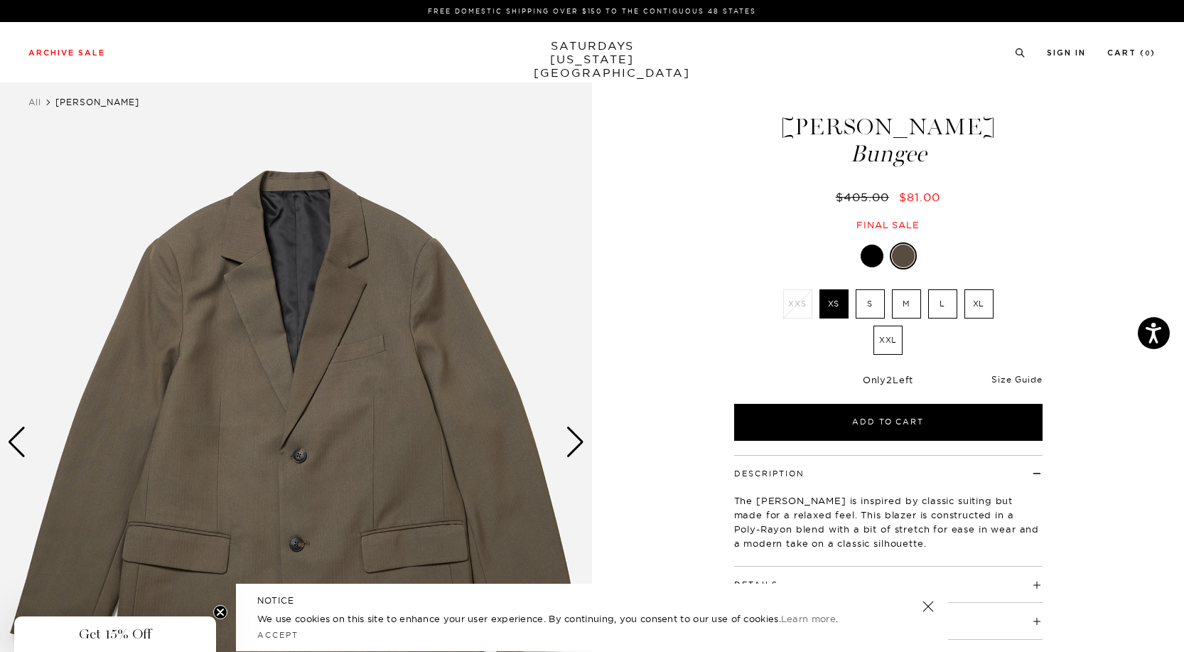
click at [1010, 382] on link "Size Guide" at bounding box center [1016, 379] width 50 height 11
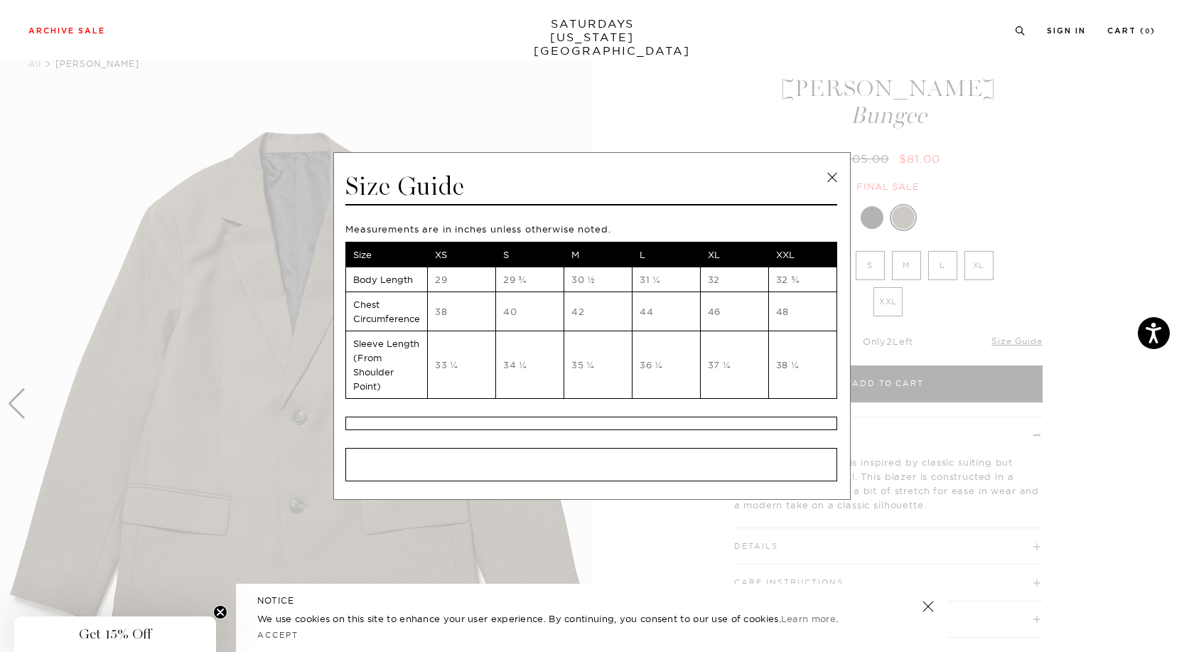
scroll to position [47, 0]
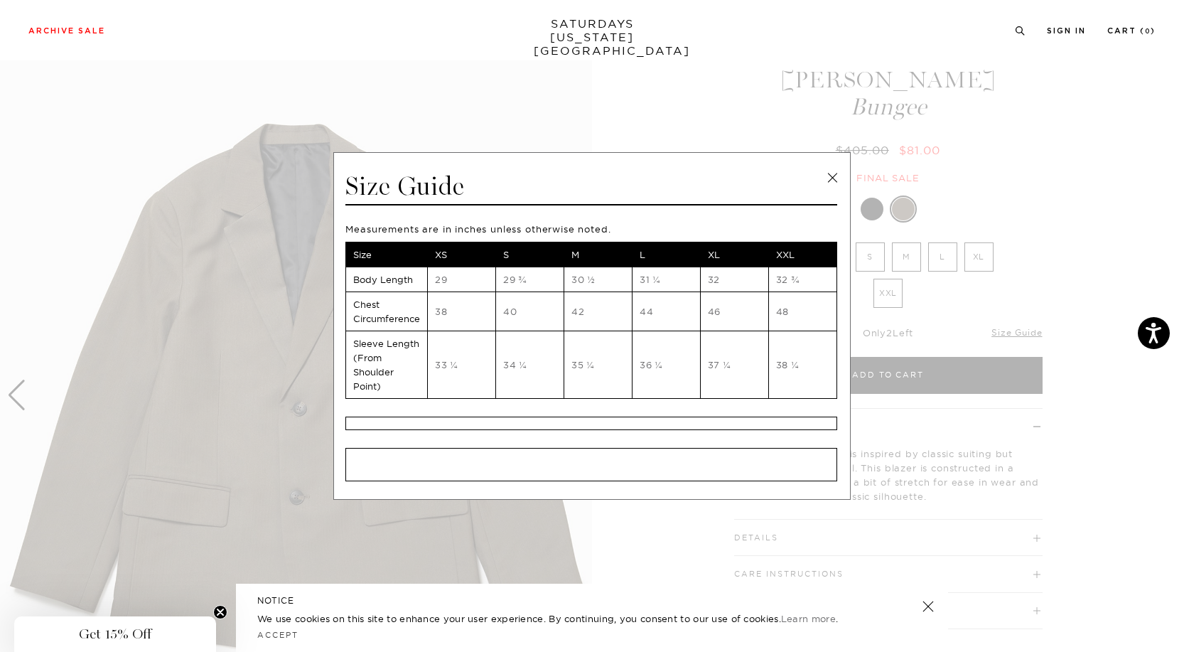
click at [832, 178] on link at bounding box center [831, 177] width 21 height 21
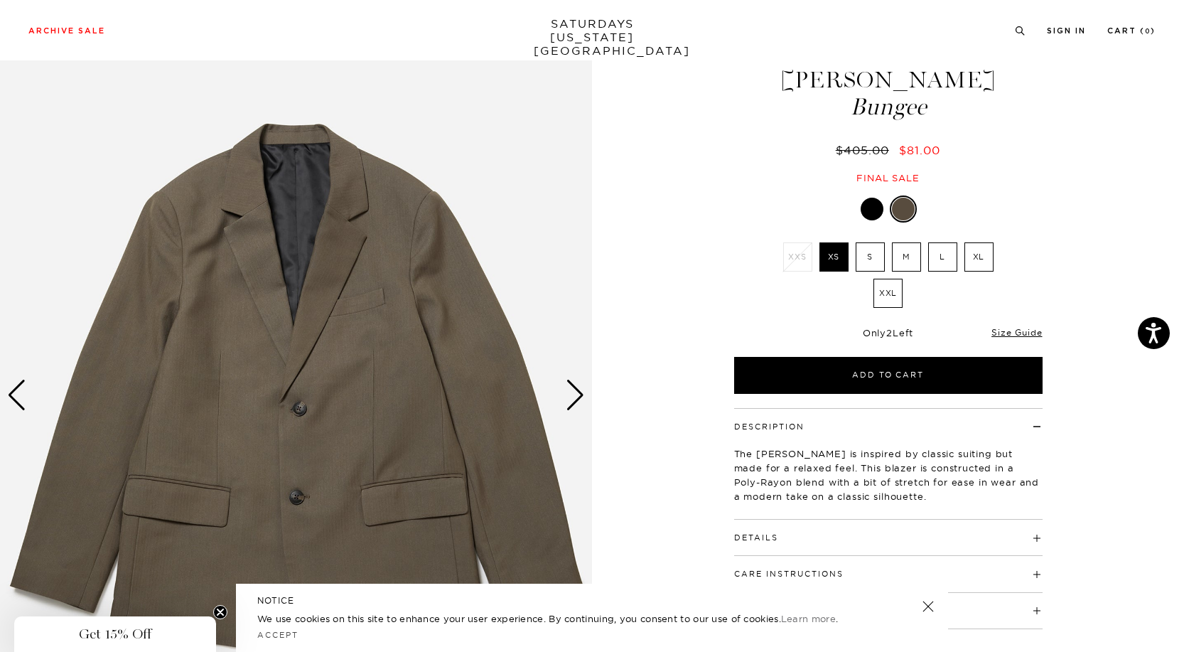
click at [976, 255] on label "XL" at bounding box center [978, 256] width 29 height 29
click at [0, 0] on input "XL" at bounding box center [0, 0] width 0 height 0
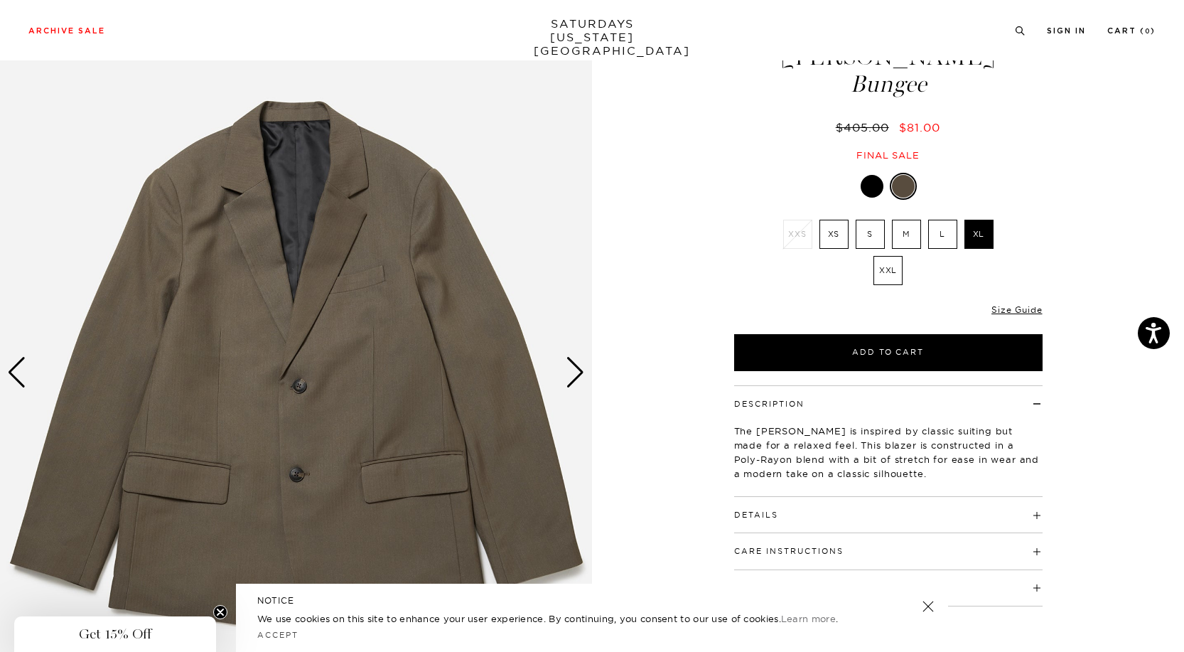
scroll to position [38, 0]
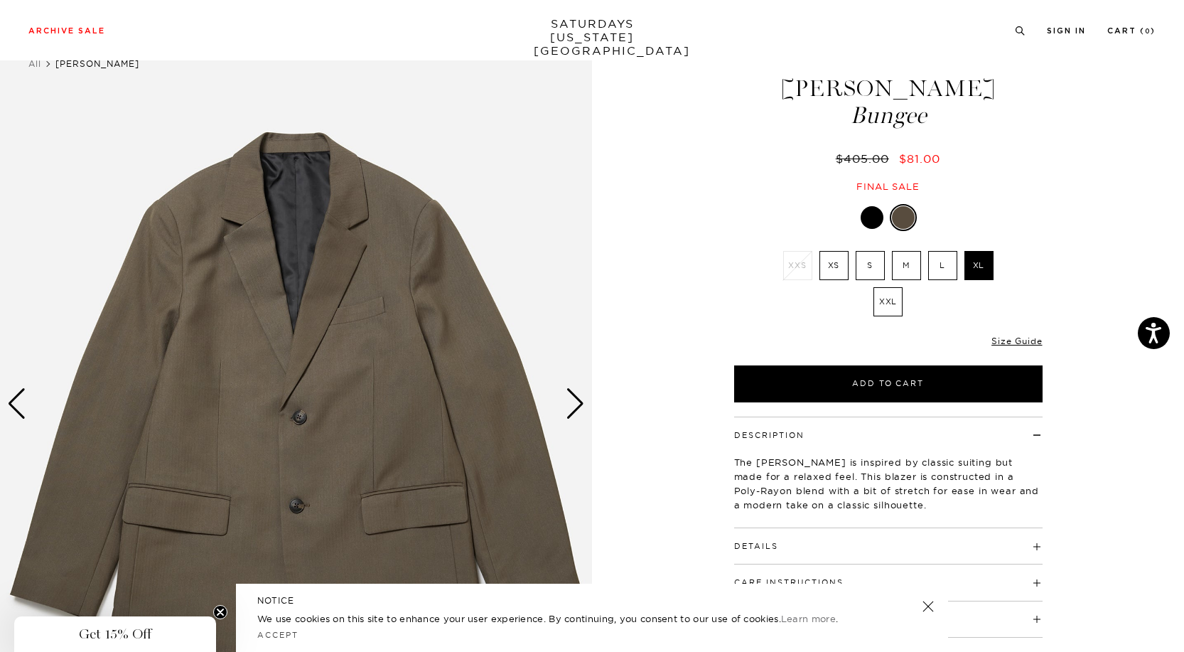
click at [365, 281] on img at bounding box center [296, 403] width 592 height 740
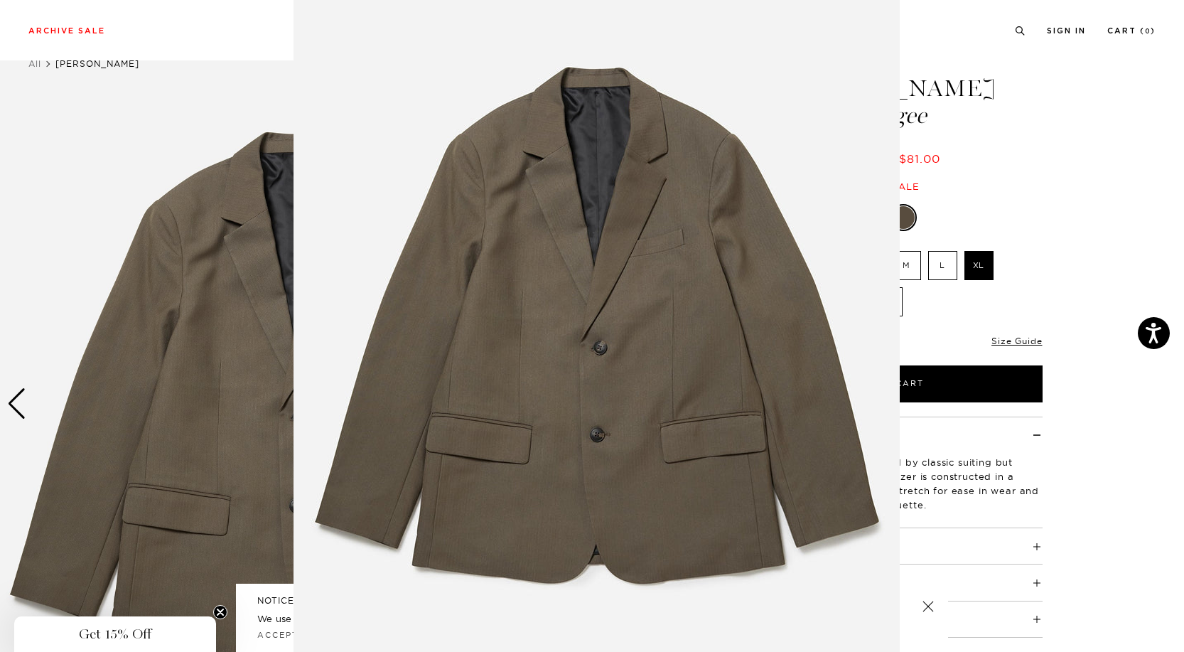
scroll to position [29, 0]
click at [662, 281] on img at bounding box center [596, 335] width 606 height 728
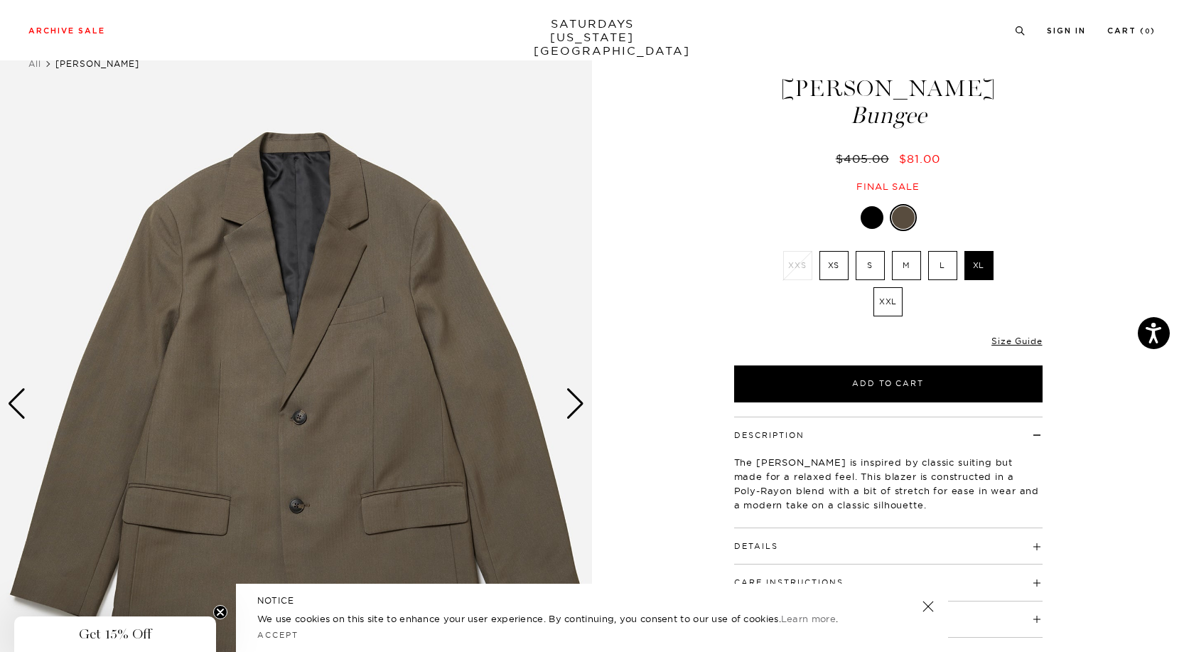
click at [570, 404] on div "Next slide" at bounding box center [575, 403] width 19 height 31
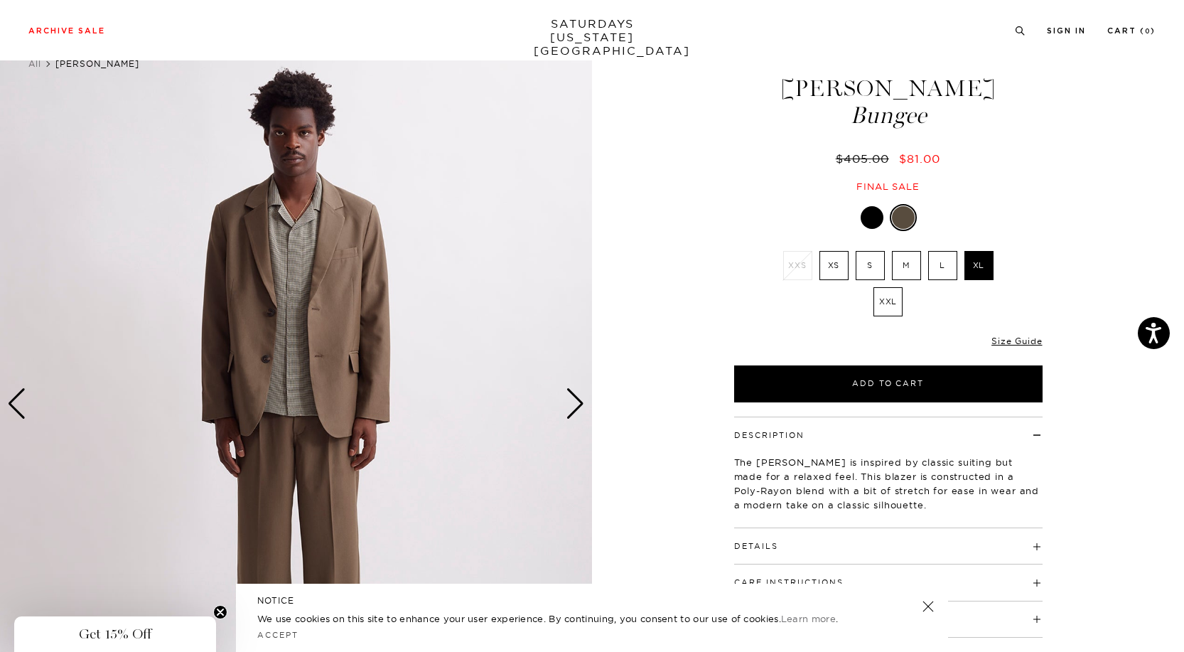
click at [570, 404] on div "Next slide" at bounding box center [575, 403] width 19 height 31
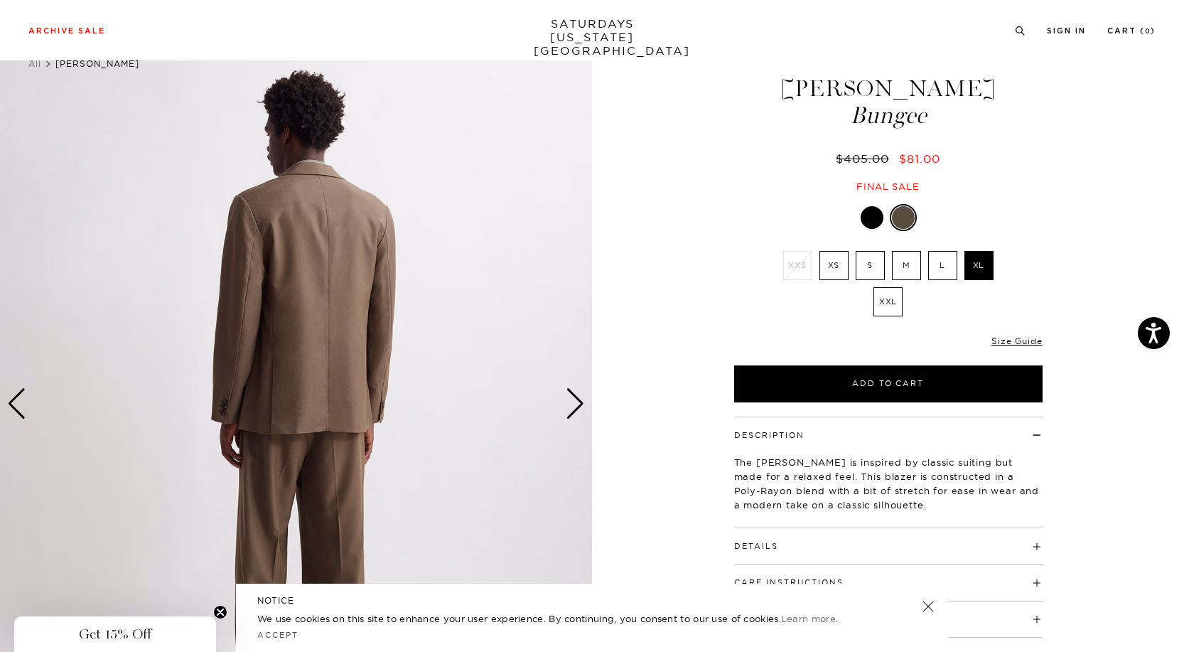
click at [570, 404] on div "Next slide" at bounding box center [575, 403] width 19 height 31
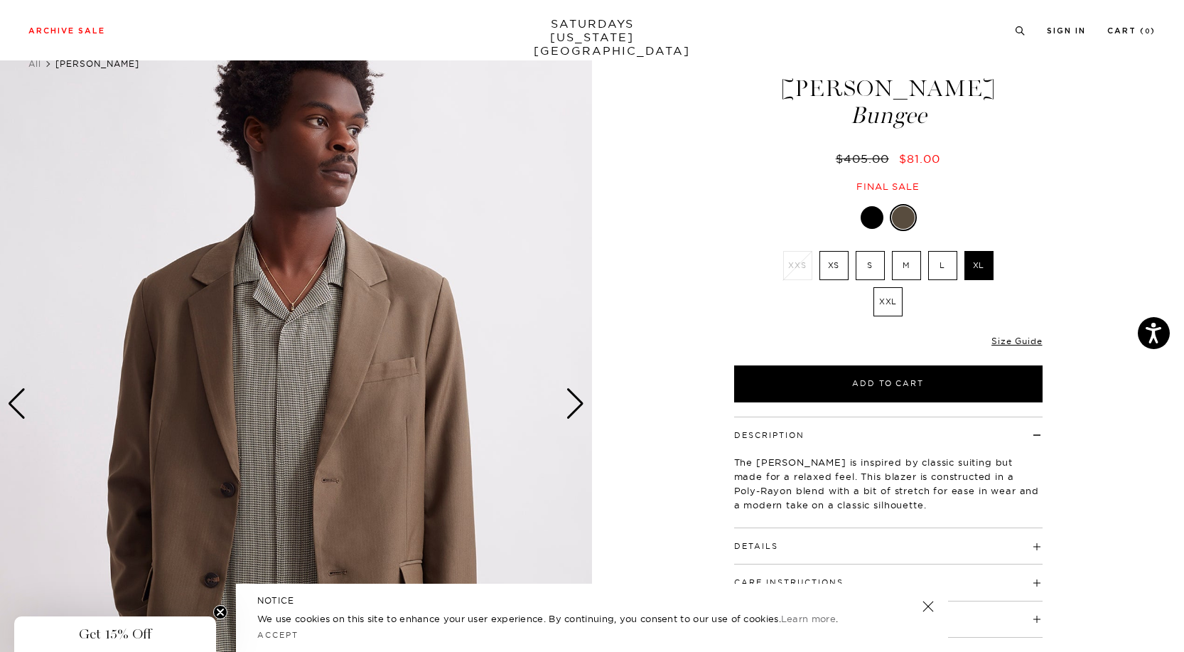
click at [570, 404] on div "Next slide" at bounding box center [575, 403] width 19 height 31
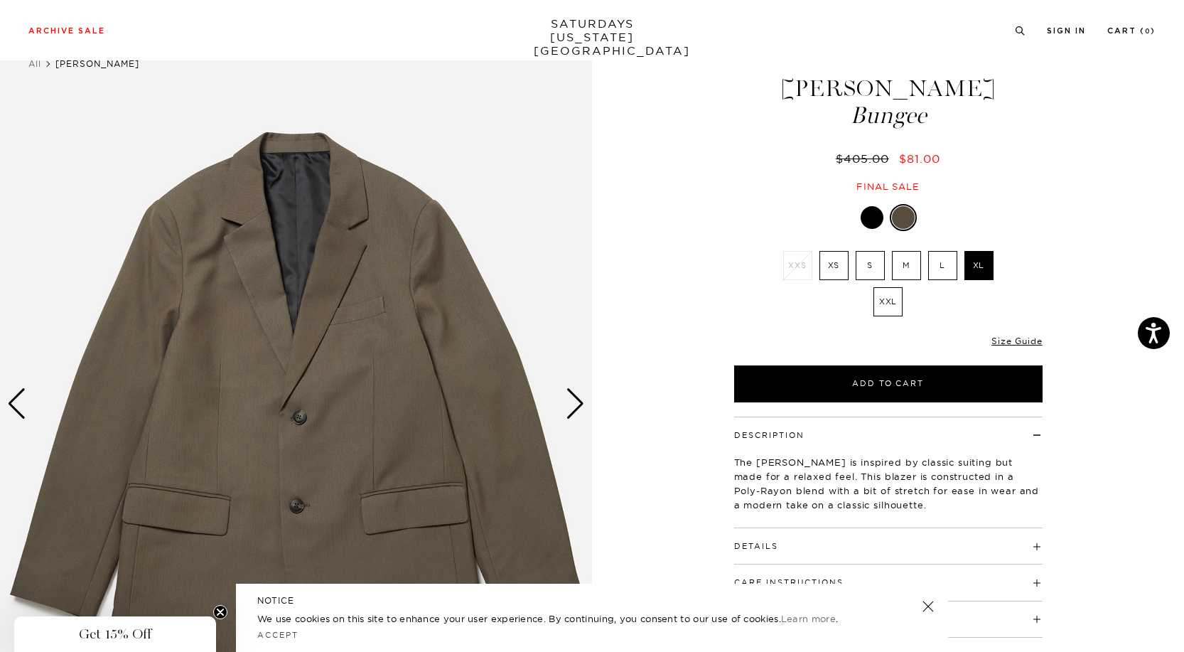
click at [570, 404] on div "Next slide" at bounding box center [575, 403] width 19 height 31
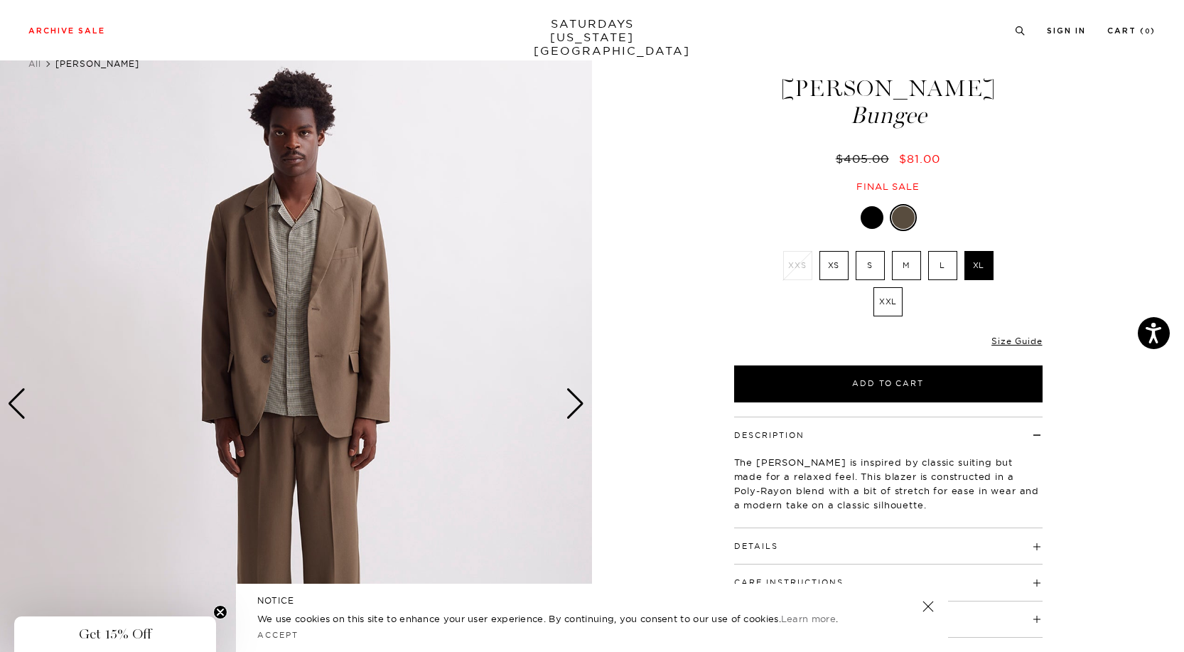
click at [570, 404] on div "Next slide" at bounding box center [575, 403] width 19 height 31
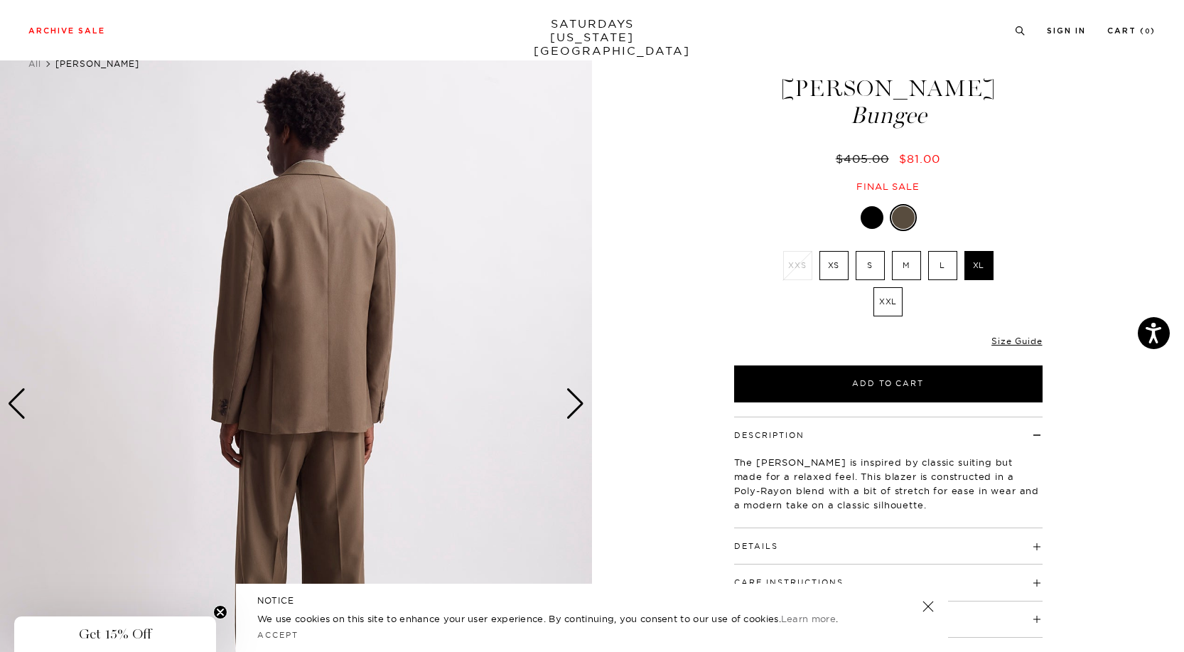
click at [570, 404] on div "Next slide" at bounding box center [575, 403] width 19 height 31
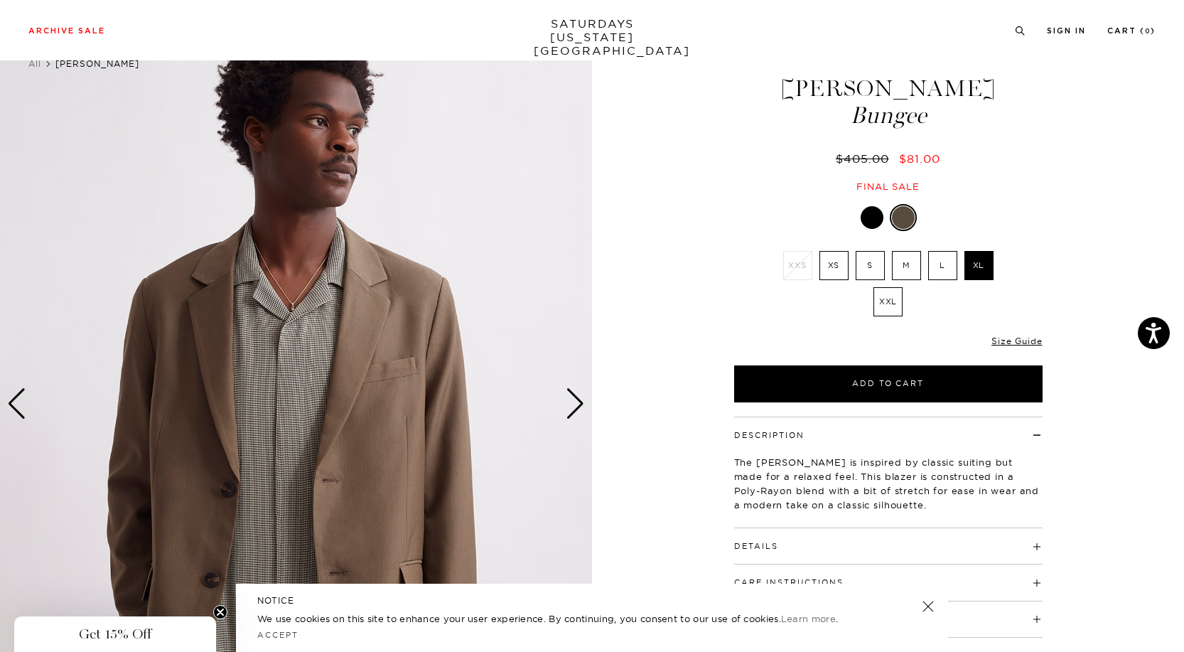
click at [570, 404] on div "Next slide" at bounding box center [575, 403] width 19 height 31
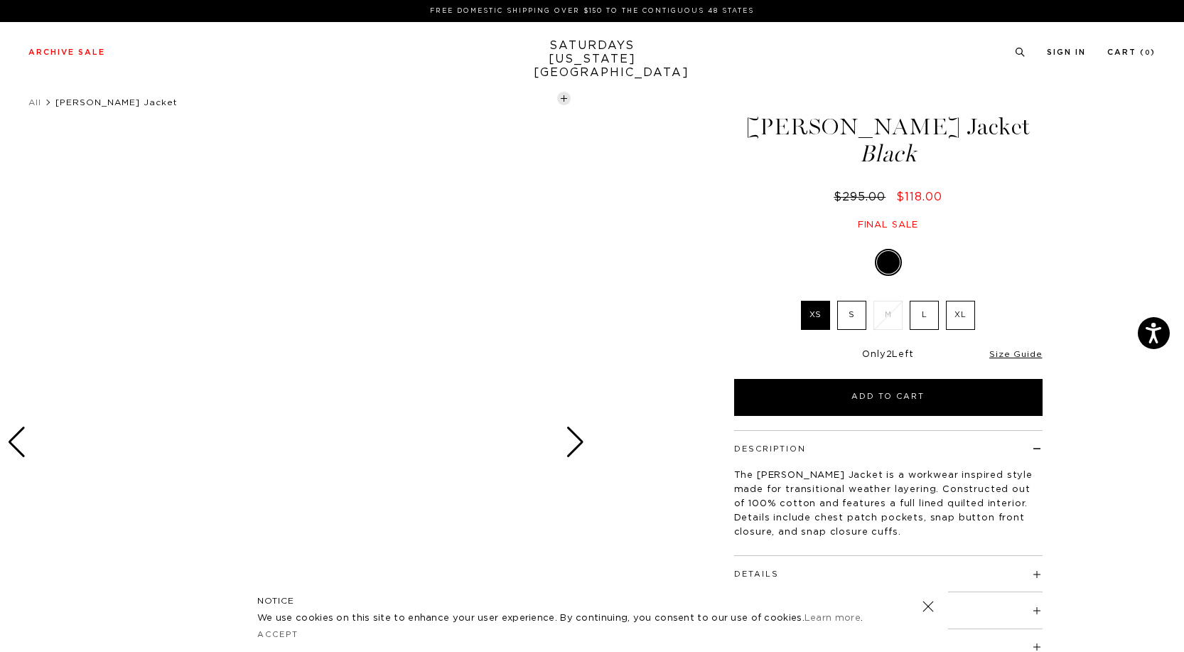
click at [293, 258] on div at bounding box center [296, 442] width 592 height 740
